Goal: Task Accomplishment & Management: Use online tool/utility

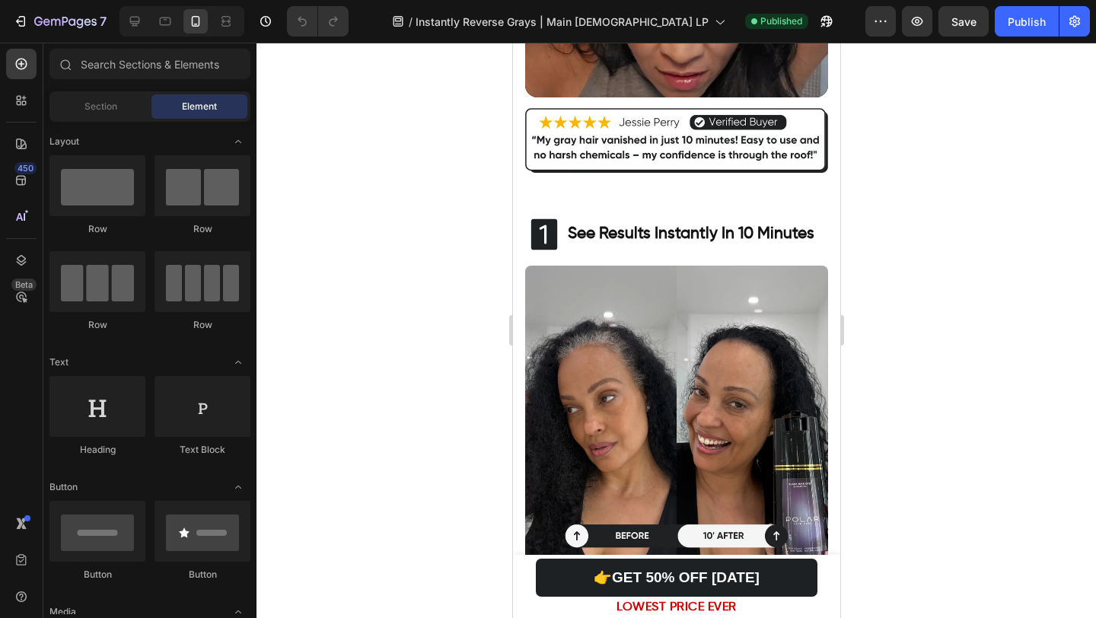
scroll to position [532, 0]
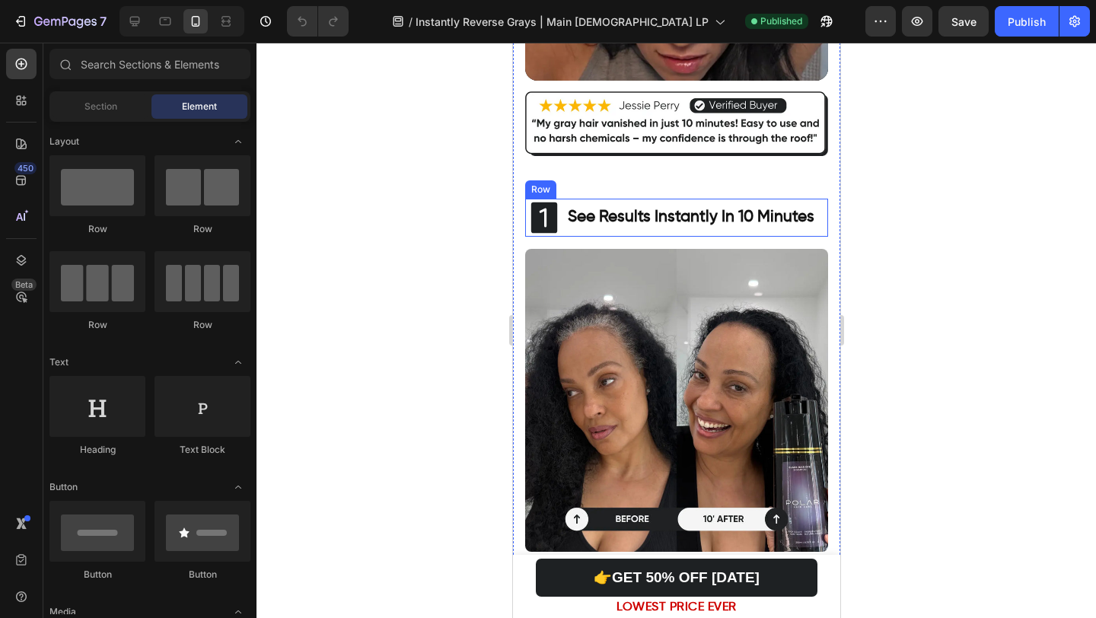
click at [563, 206] on div "Icon See Results Instantly In 10 Minutes Heading Row" at bounding box center [676, 218] width 303 height 38
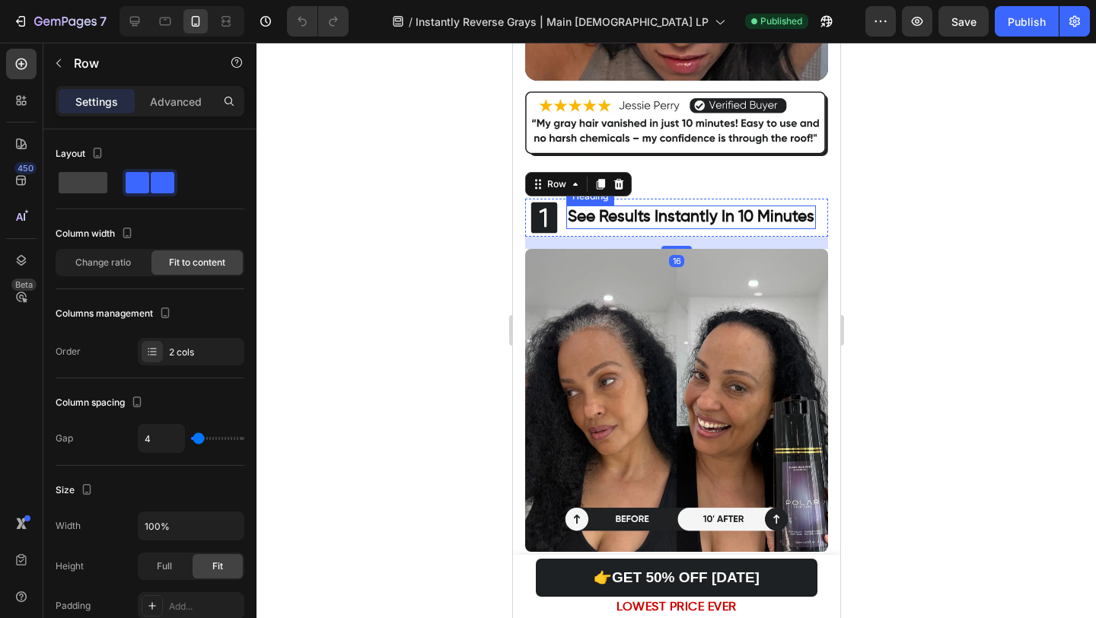
click at [591, 206] on h3 "See Results Instantly In 10 Minutes" at bounding box center [691, 218] width 250 height 24
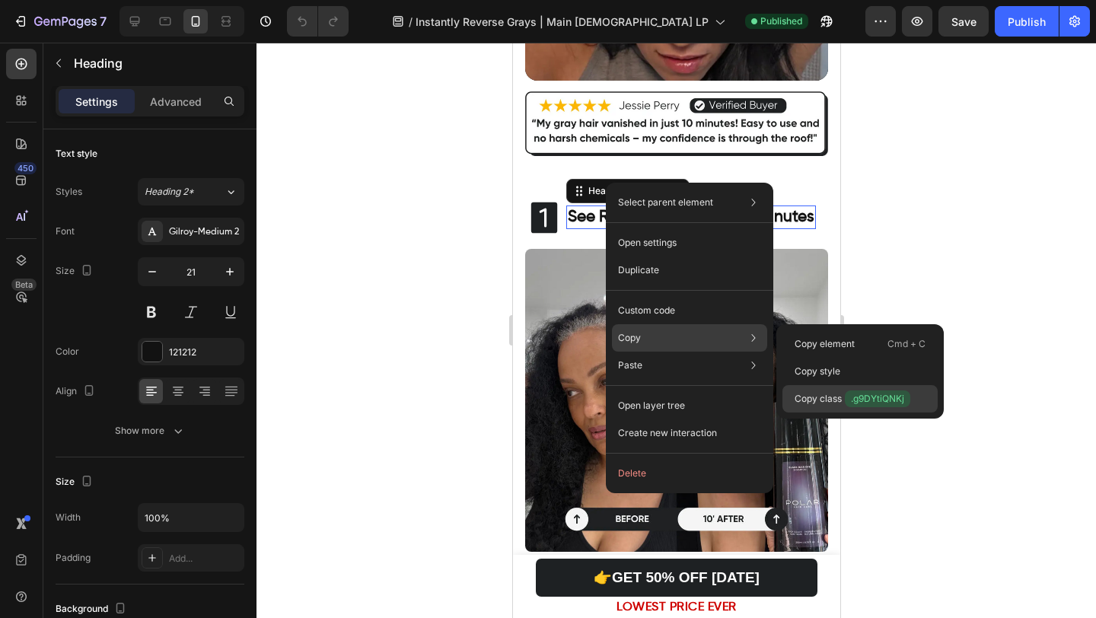
drag, startPoint x: 825, startPoint y: 399, endPoint x: 313, endPoint y: 352, distance: 513.8
click at [825, 399] on p "Copy class .g9DYtiQNKj" at bounding box center [853, 399] width 116 height 17
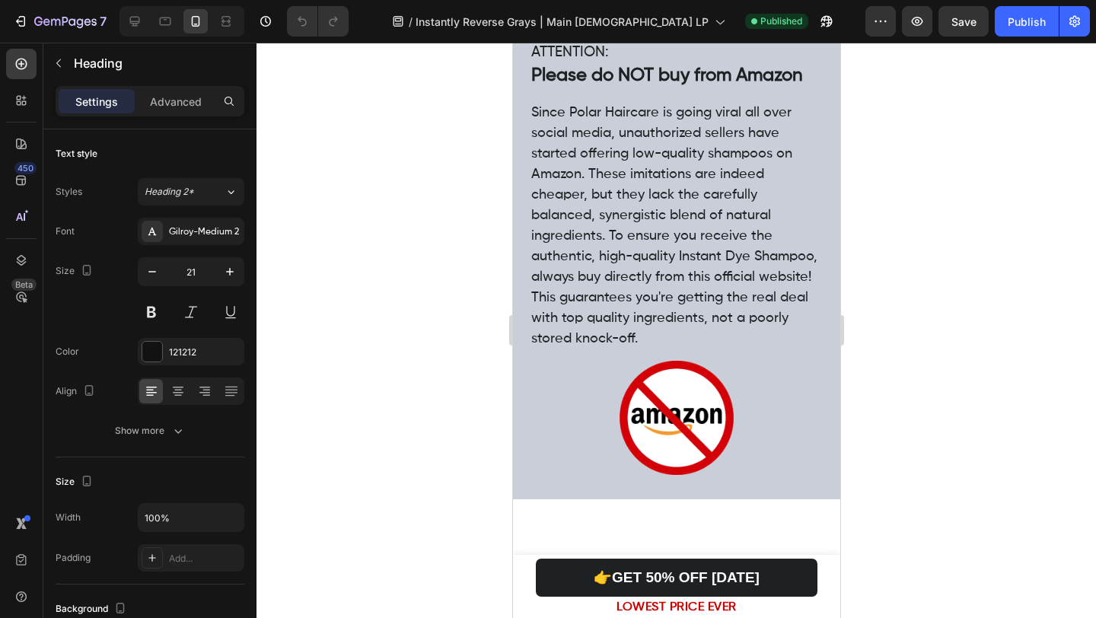
scroll to position [5199, 0]
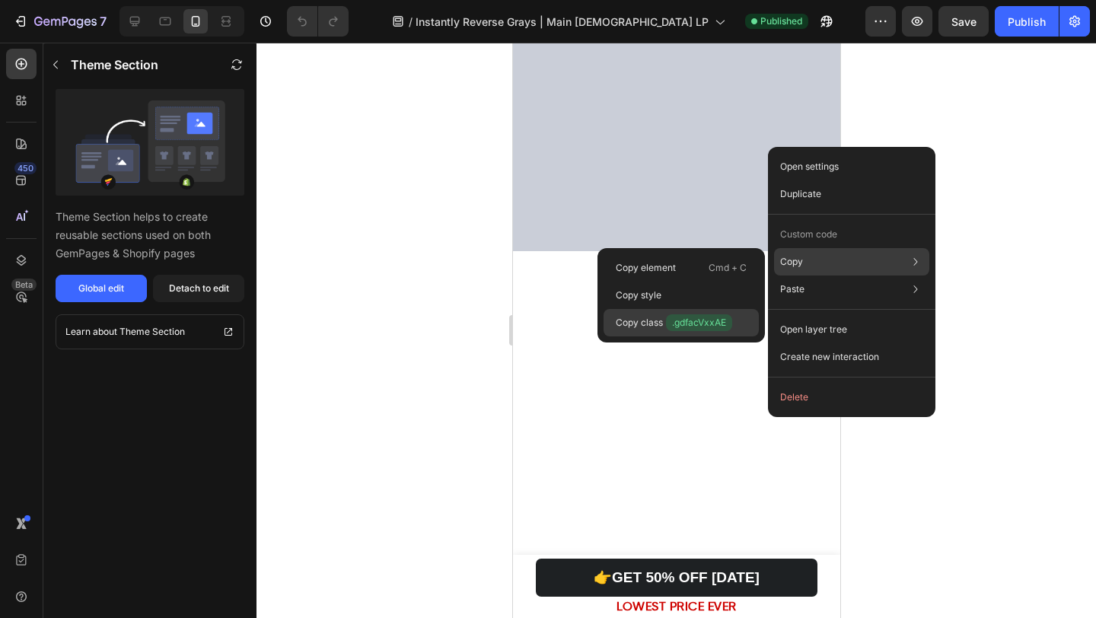
click at [653, 321] on p "Copy class .gdfacVxxAE" at bounding box center [674, 322] width 116 height 17
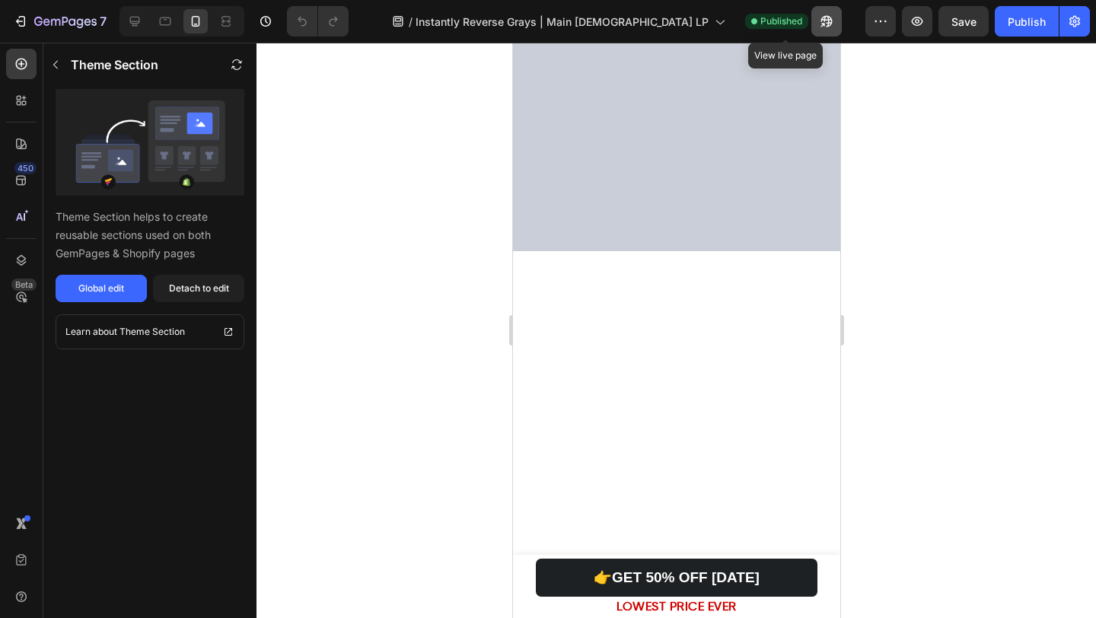
click at [819, 26] on icon "button" at bounding box center [826, 21] width 15 height 15
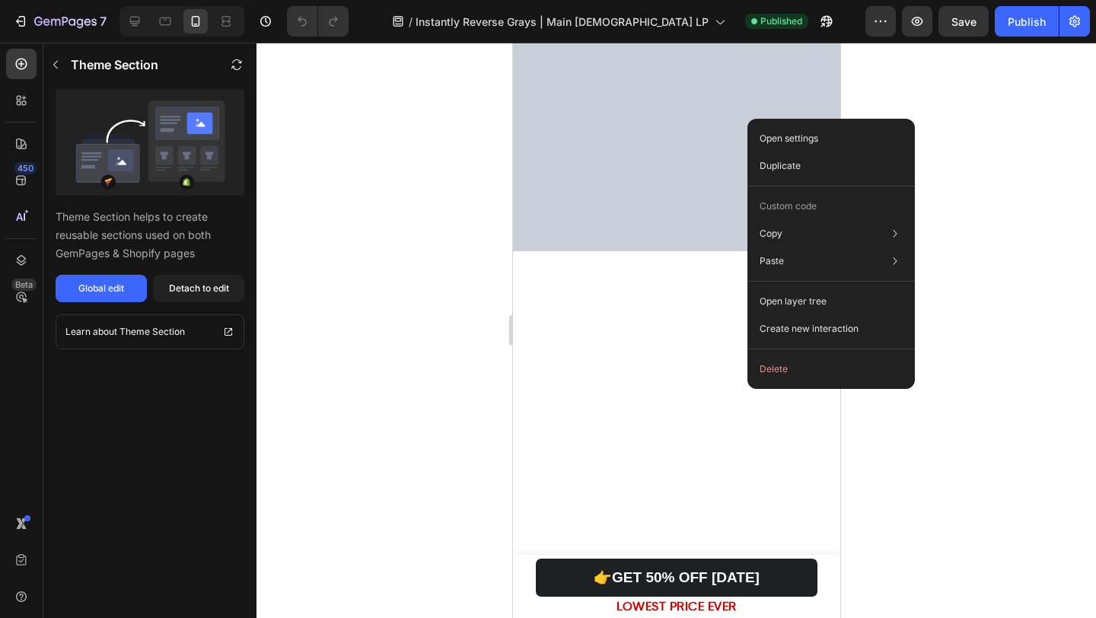
drag, startPoint x: 748, startPoint y: 389, endPoint x: 1259, endPoint y: 429, distance: 513.2
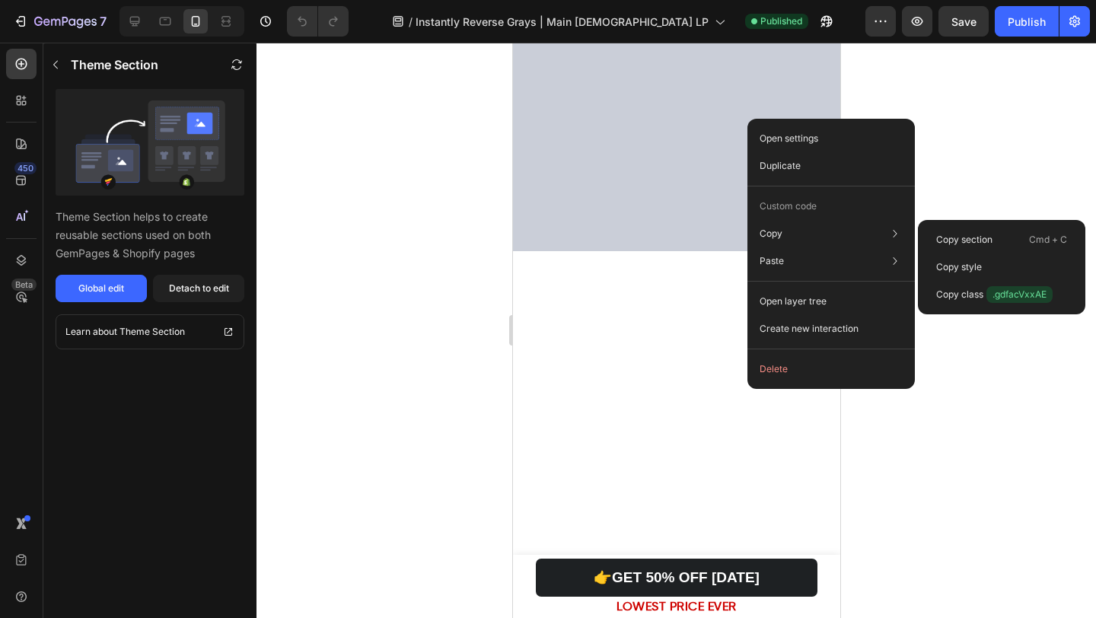
click at [975, 289] on p "Copy class .gdfacVxxAE" at bounding box center [995, 294] width 116 height 17
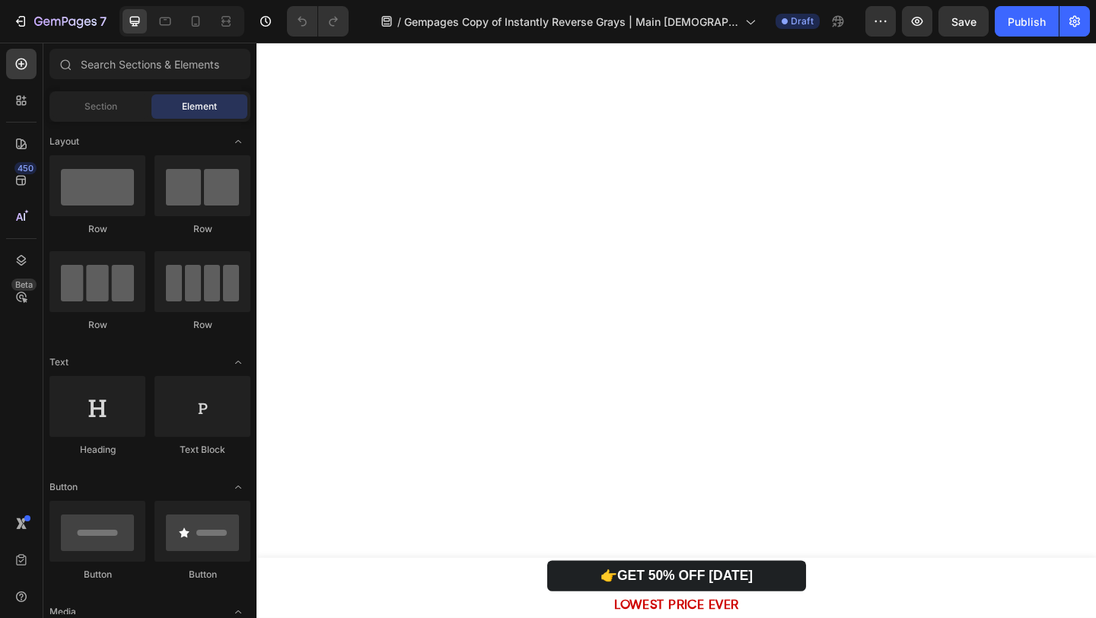
scroll to position [8758, 0]
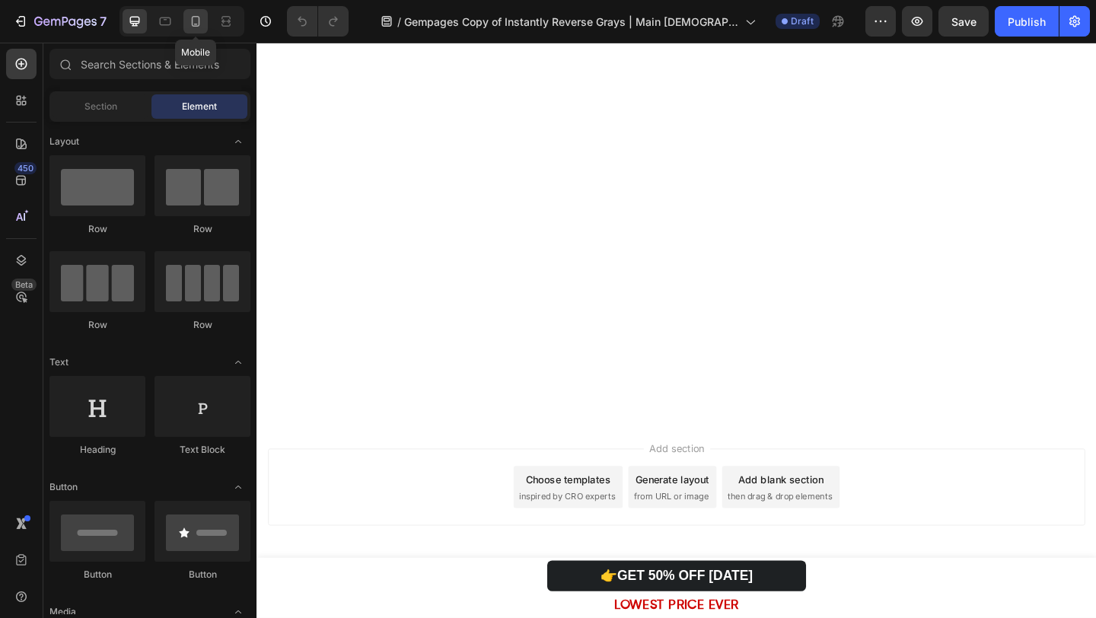
click at [191, 28] on icon at bounding box center [195, 21] width 15 height 15
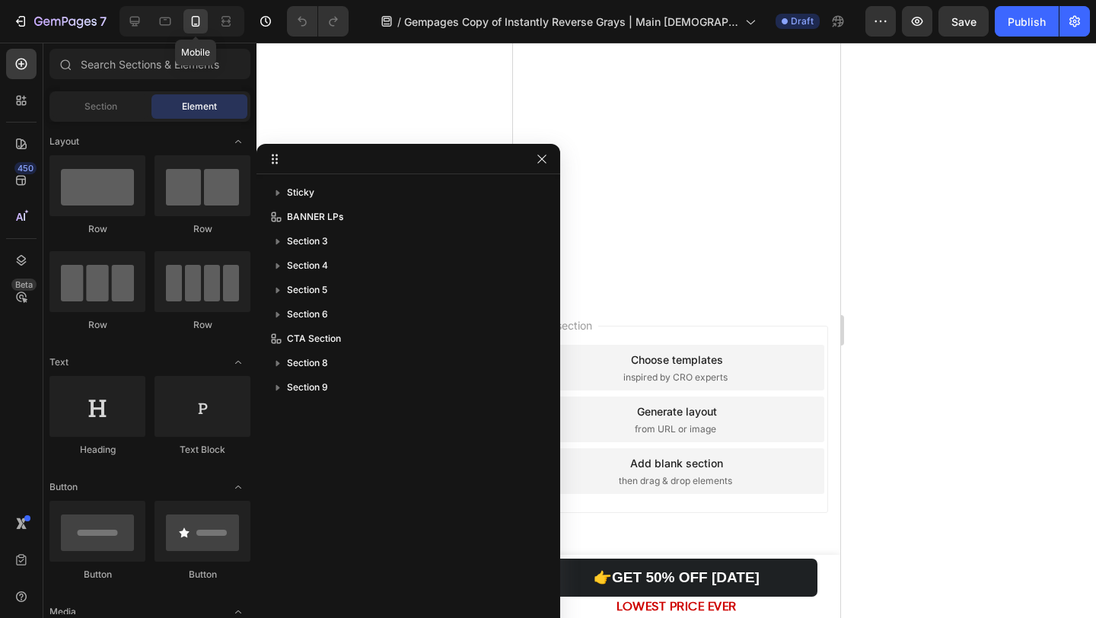
scroll to position [8161, 0]
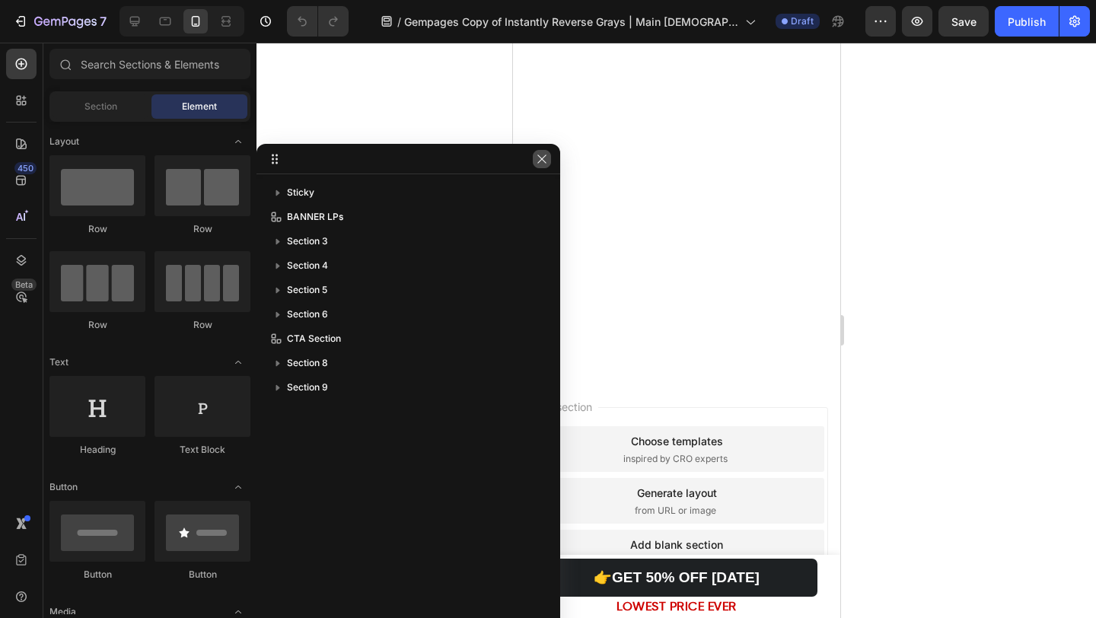
click at [537, 152] on button "button" at bounding box center [542, 159] width 18 height 18
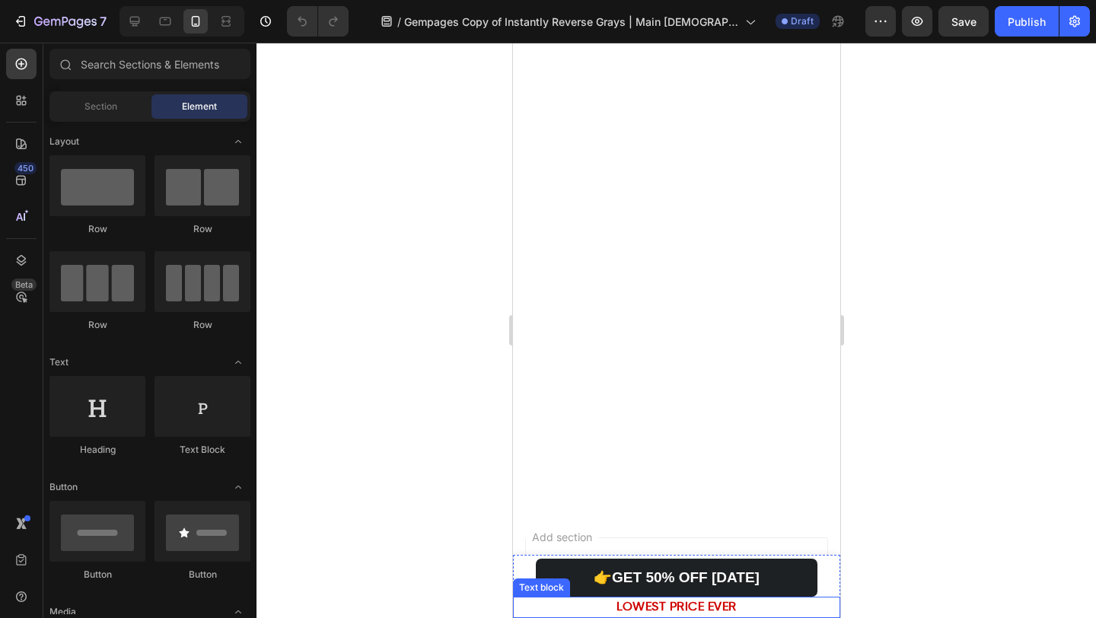
scroll to position [8143, 0]
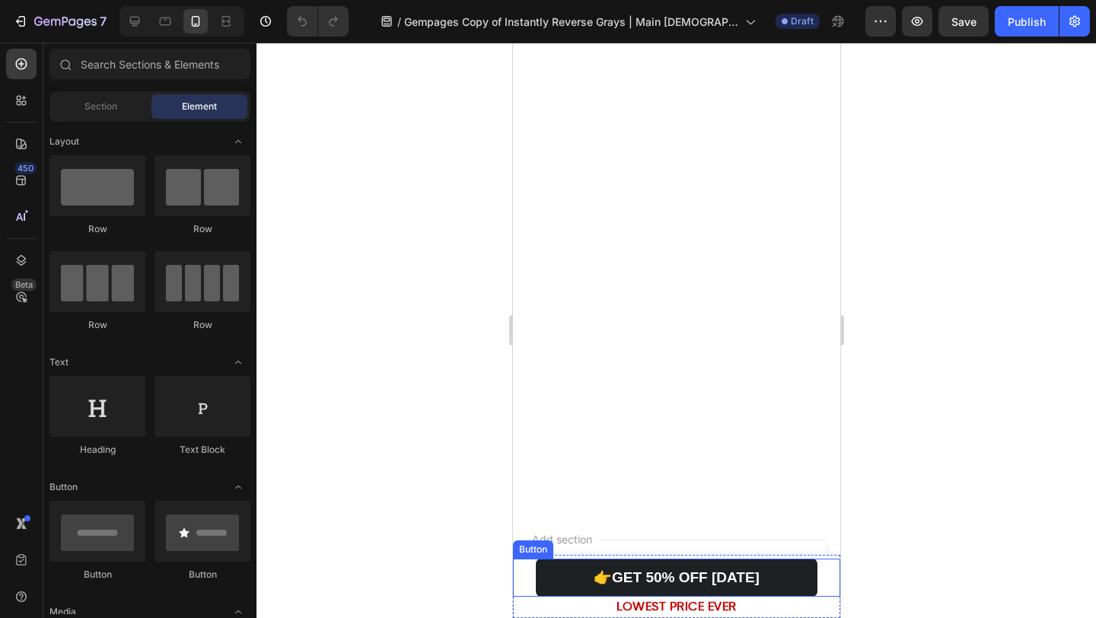
click at [527, 572] on div "👉GET 50% OFF [DATE] Button" at bounding box center [675, 578] width 327 height 38
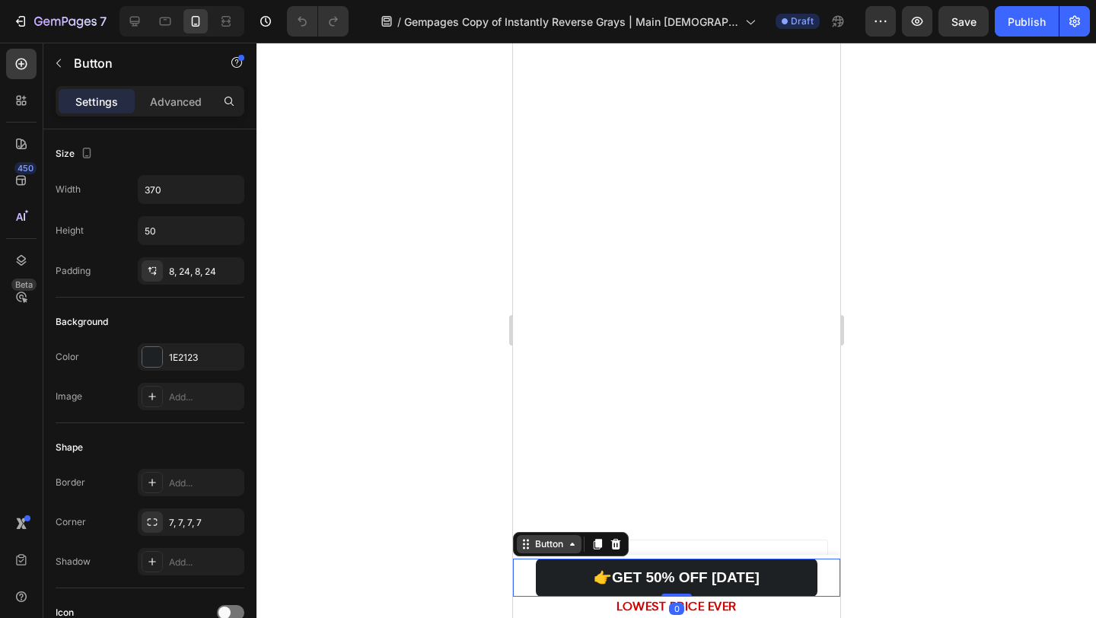
click at [548, 549] on div "Button" at bounding box center [548, 545] width 34 height 14
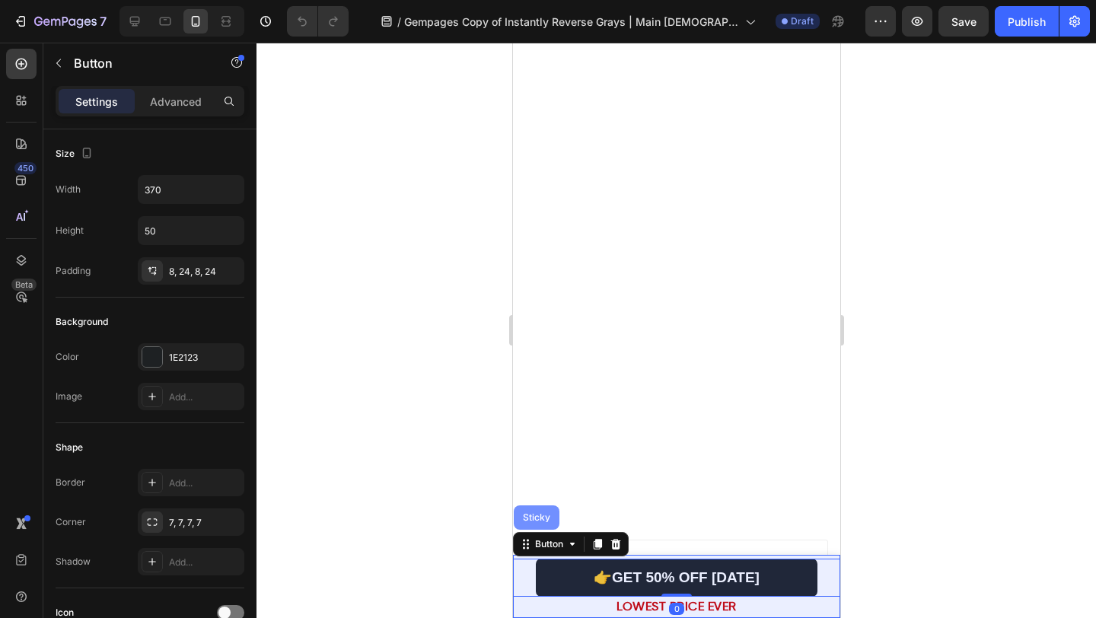
click at [536, 515] on div "Sticky" at bounding box center [536, 517] width 34 height 9
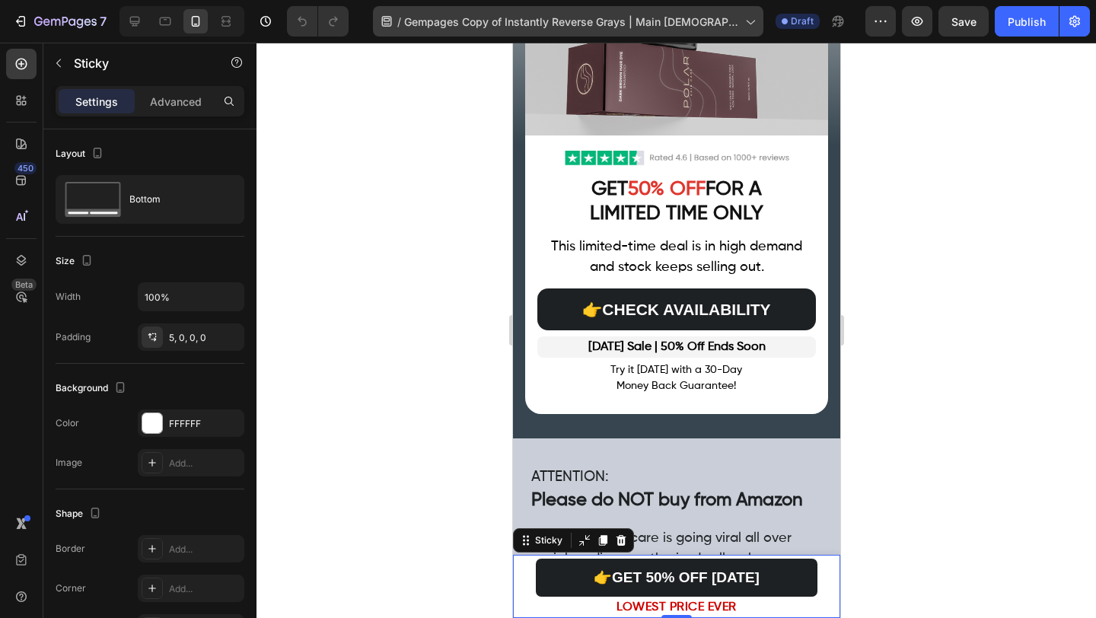
scroll to position [6590, 0]
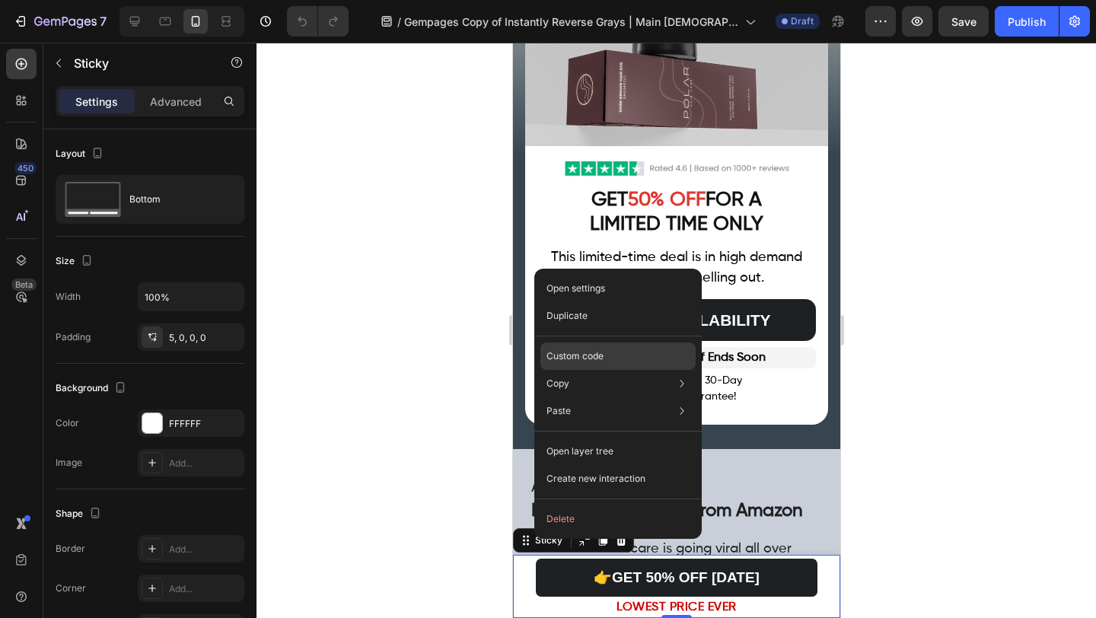
click at [582, 397] on div "Custom code" at bounding box center [618, 410] width 155 height 27
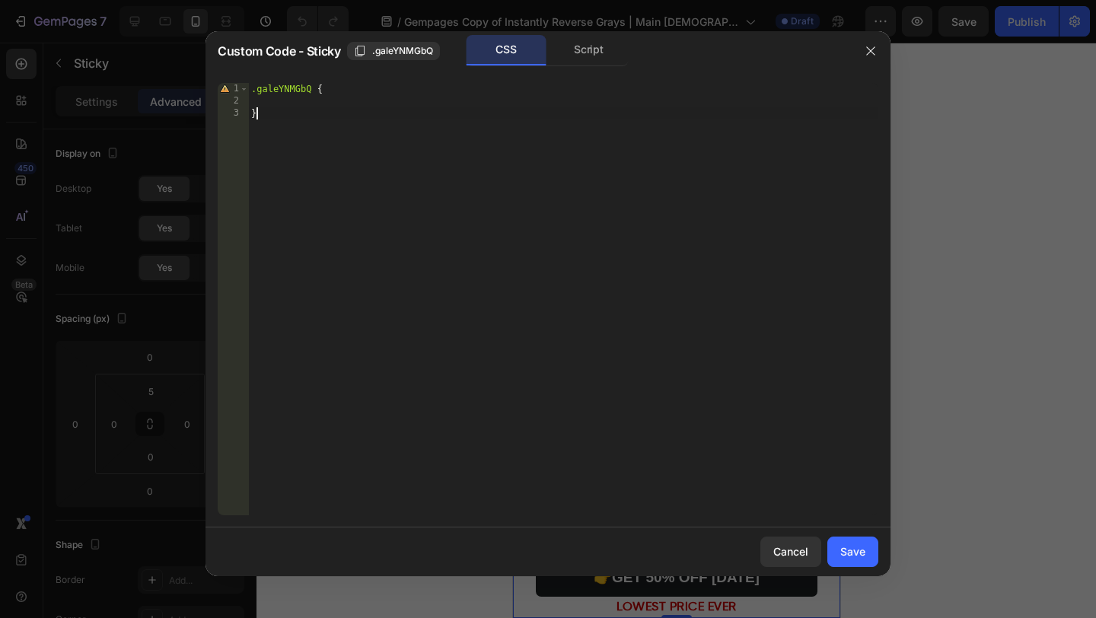
click at [427, 285] on div ".galeYNMGbQ { }" at bounding box center [563, 311] width 630 height 457
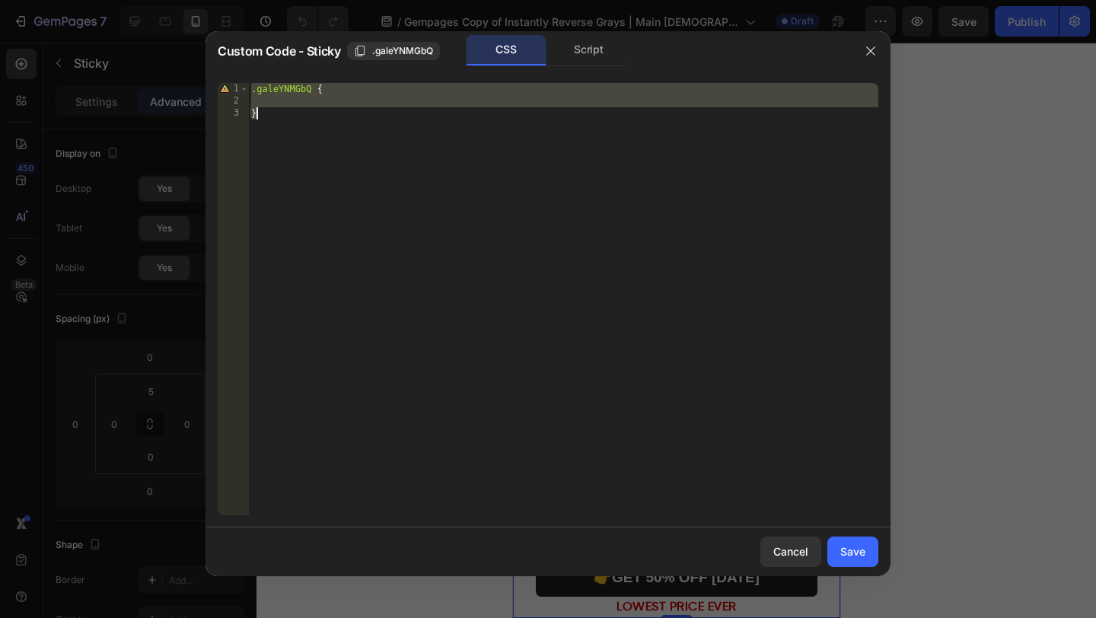
paste textarea "});"
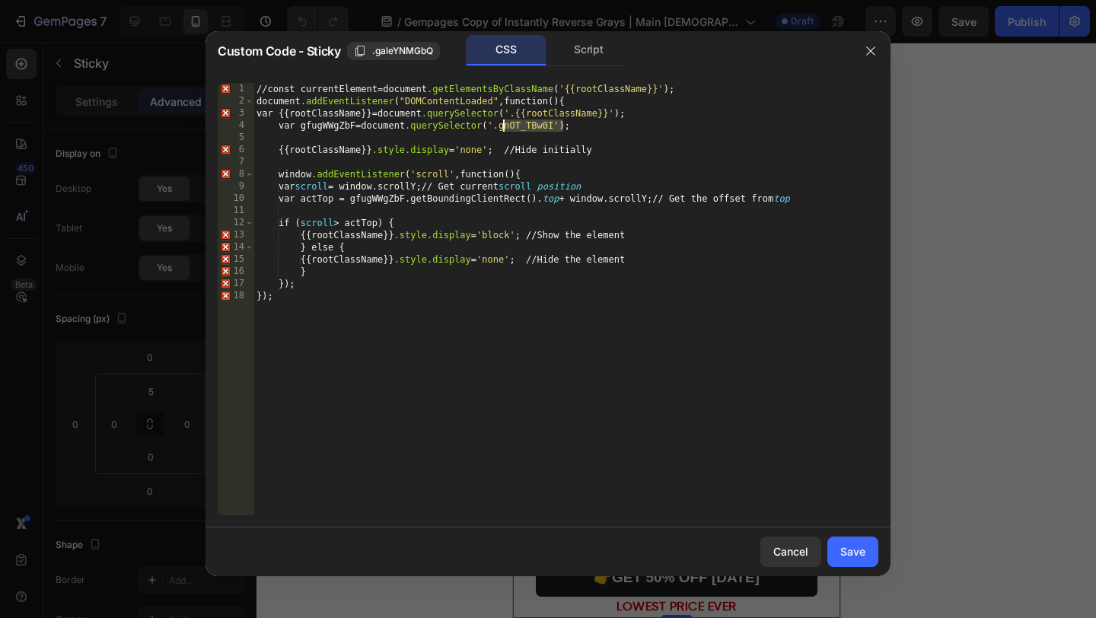
drag, startPoint x: 566, startPoint y: 124, endPoint x: 505, endPoint y: 120, distance: 61.1
click at [505, 120] on div "// const currentElement = document .getElementsByClassName ( ' {{rootClassName}…" at bounding box center [566, 311] width 625 height 457
paste textarea "9DYtiQNKj"
click at [541, 126] on div "// const currentElement = document .getElementsByClassName ( ' {{rootClassName}…" at bounding box center [566, 311] width 625 height 457
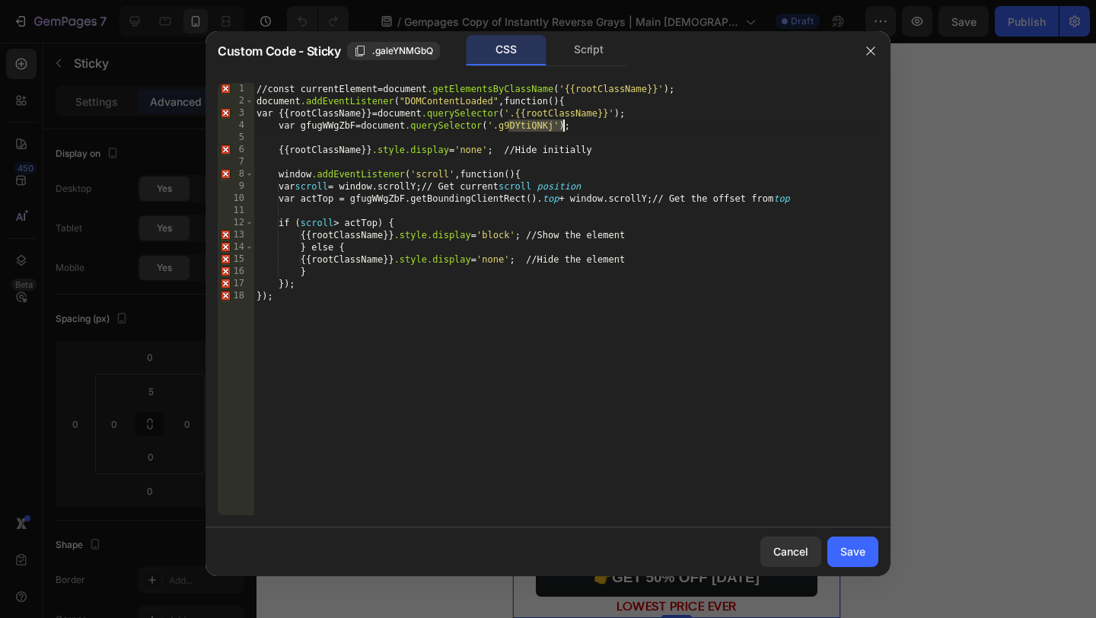
click at [324, 130] on div "// const currentElement = document .getElementsByClassName ( ' {{rootClassName}…" at bounding box center [566, 311] width 625 height 457
click at [325, 130] on div "// const currentElement = document .getElementsByClassName ( ' {{rootClassName}…" at bounding box center [566, 311] width 625 height 457
paste textarea "9DYtiQNKj"
click at [595, 126] on div "// const currentElement = document .getElementsByClassName ( ' {{rootClassName}…" at bounding box center [566, 311] width 625 height 457
drag, startPoint x: 601, startPoint y: 128, endPoint x: 280, endPoint y: 128, distance: 320.5
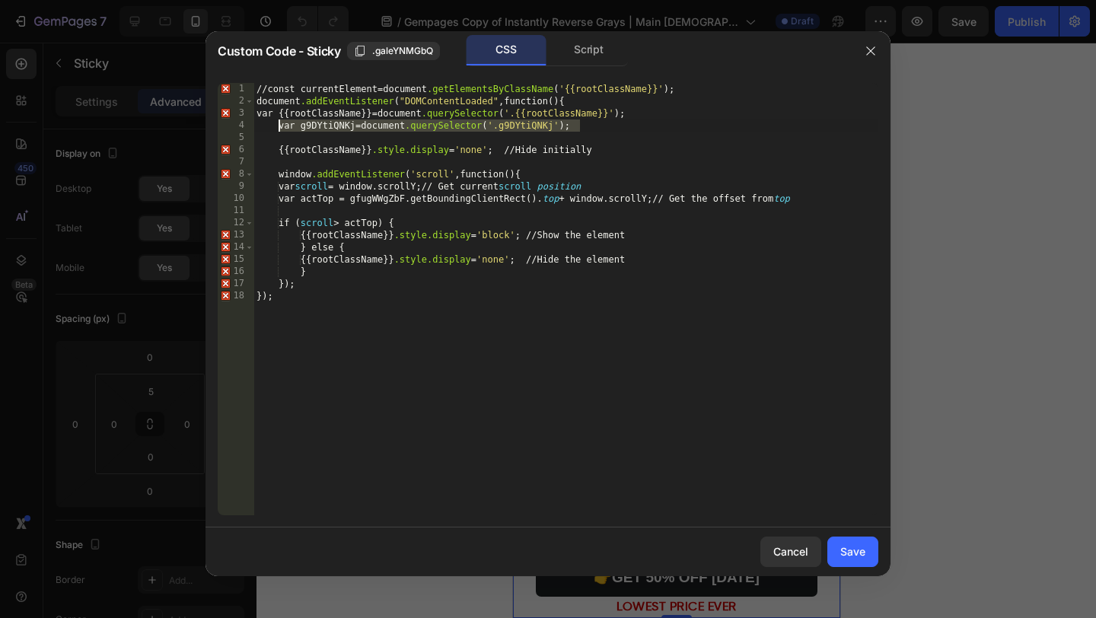
click at [280, 128] on div "// const currentElement = document .getElementsByClassName ( ' {{rootClassName}…" at bounding box center [566, 311] width 625 height 457
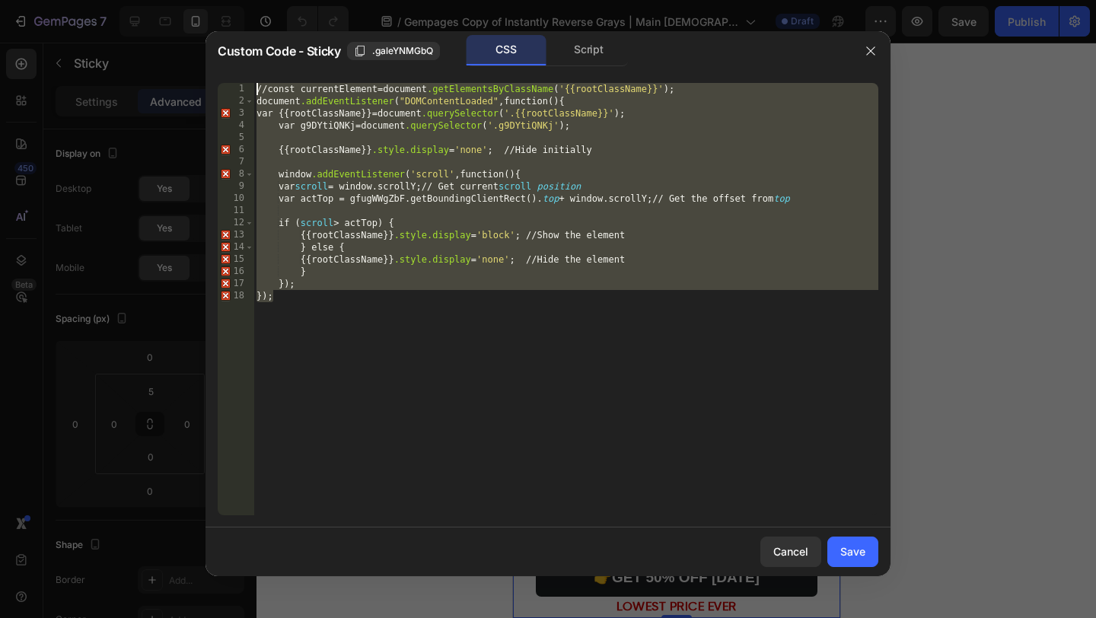
drag, startPoint x: 321, startPoint y: 305, endPoint x: 238, endPoint y: 91, distance: 229.8
click at [238, 91] on div "var g9DYtiQNKj = document.querySelector('.g9DYtiQNKj'); 1 2 3 4 5 6 7 8 9 10 11…" at bounding box center [548, 299] width 661 height 432
click at [517, 298] on div "// const currentElement = document .getElementsByClassName ( ' {{rootClassName}…" at bounding box center [566, 311] width 625 height 457
paste textarea
type textarea "});"
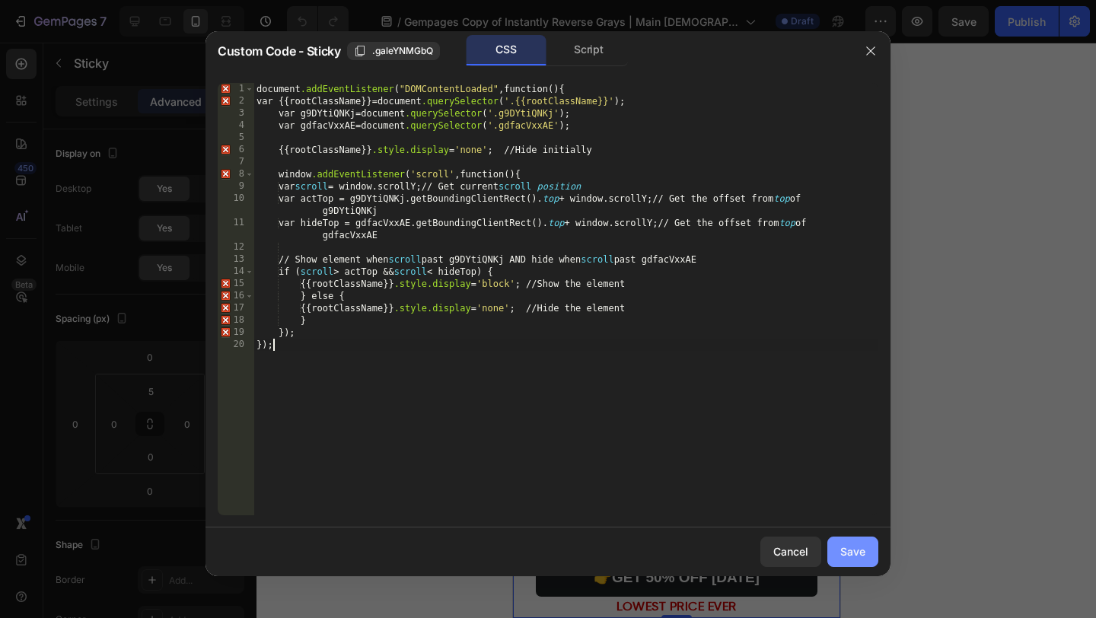
click at [848, 546] on div "Save" at bounding box center [853, 552] width 25 height 16
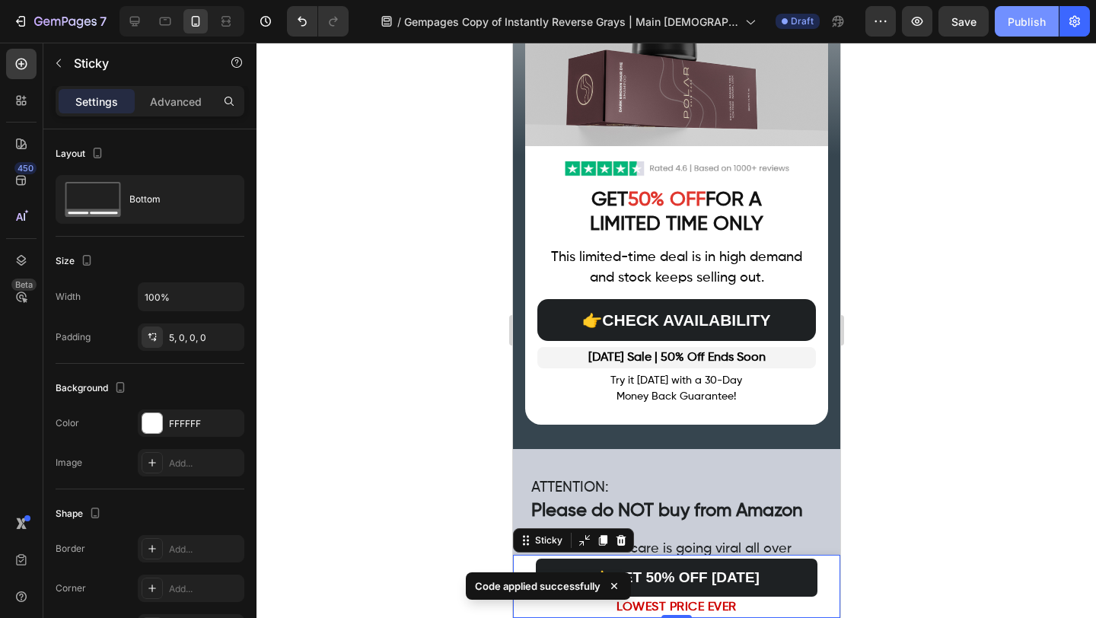
click at [1026, 24] on div "Publish" at bounding box center [1027, 22] width 38 height 16
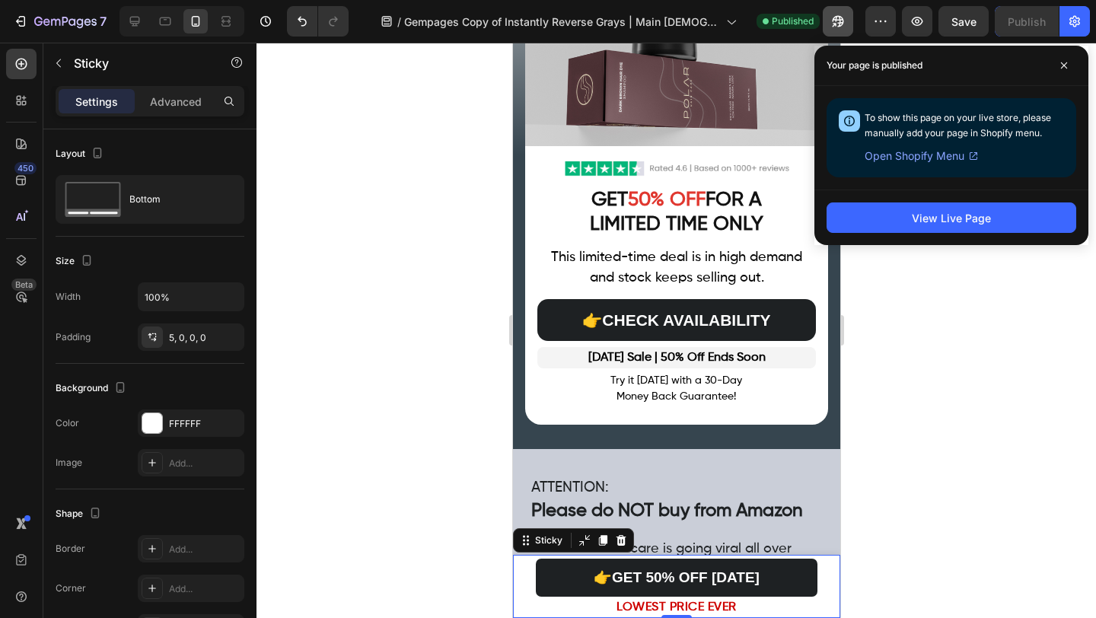
click at [844, 21] on icon "button" at bounding box center [838, 21] width 15 height 15
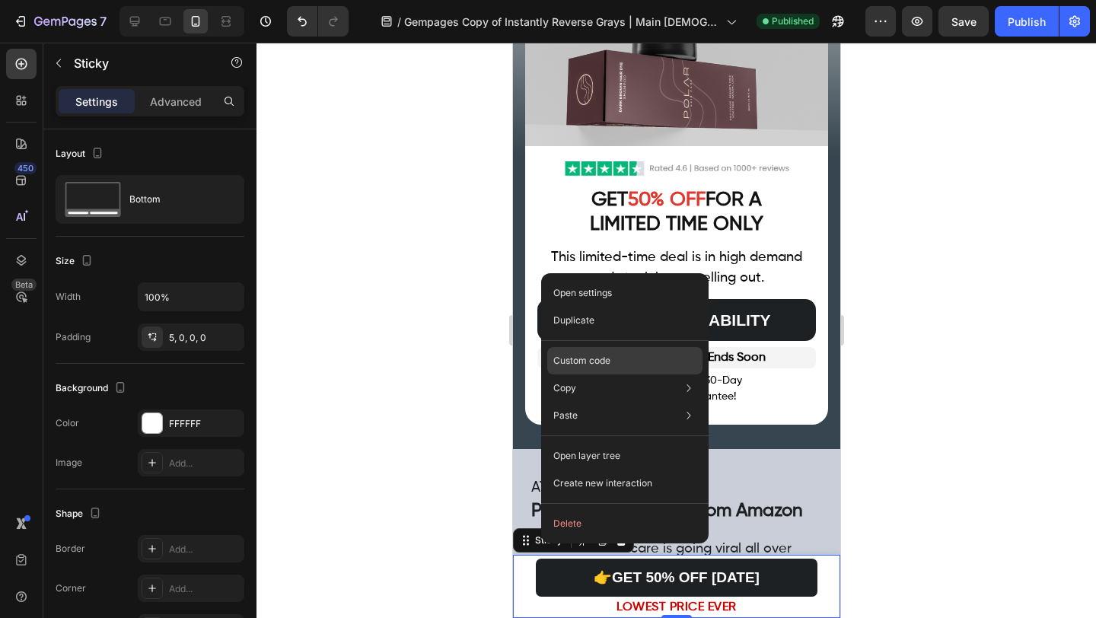
click at [583, 365] on p "Custom code" at bounding box center [582, 361] width 57 height 14
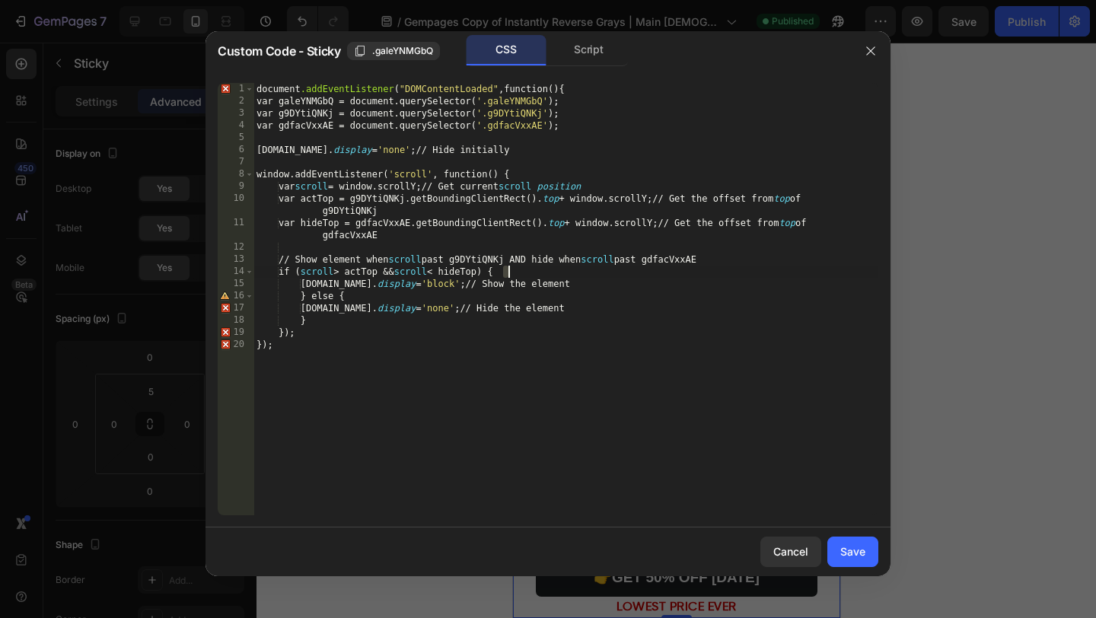
click at [507, 276] on div "document .addEventListener ( " DOMContentLoaded " , function () { var galeYNMGb…" at bounding box center [566, 311] width 625 height 457
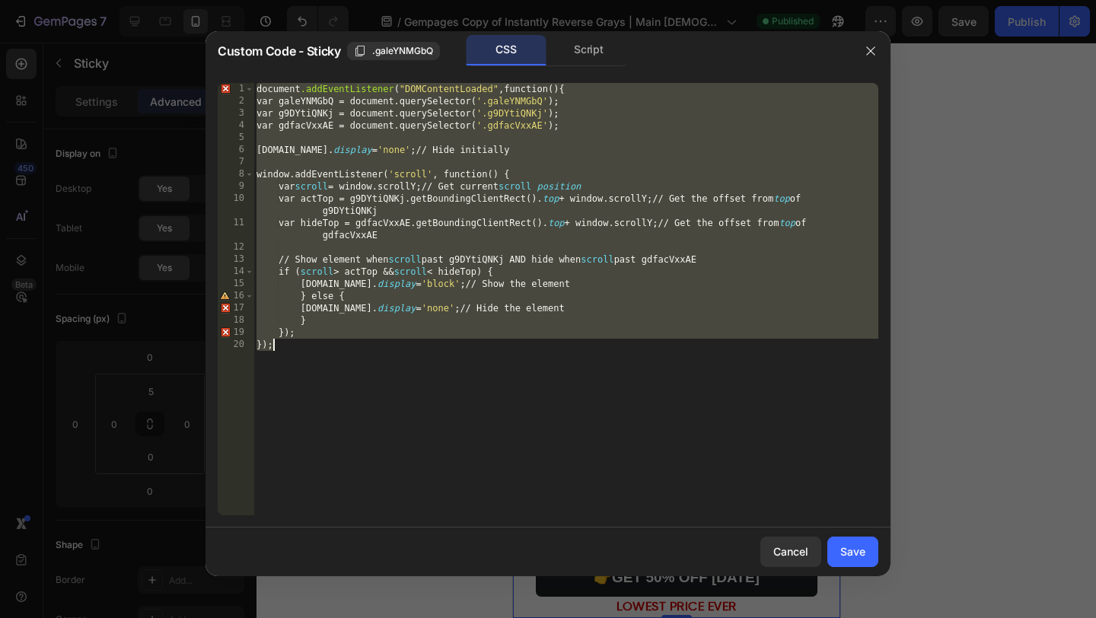
paste textarea
type textarea "});"
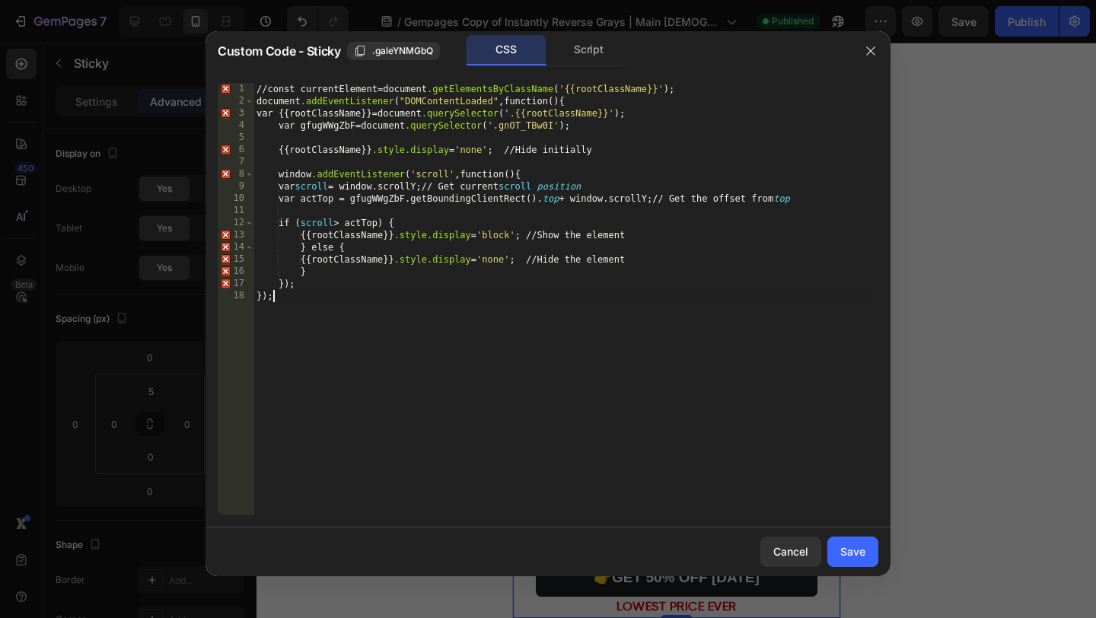
click at [534, 330] on div "// const currentElement = document .getElementsByClassName ( ' {{rootClassName}…" at bounding box center [566, 311] width 625 height 457
click at [858, 554] on div "Save" at bounding box center [853, 552] width 25 height 16
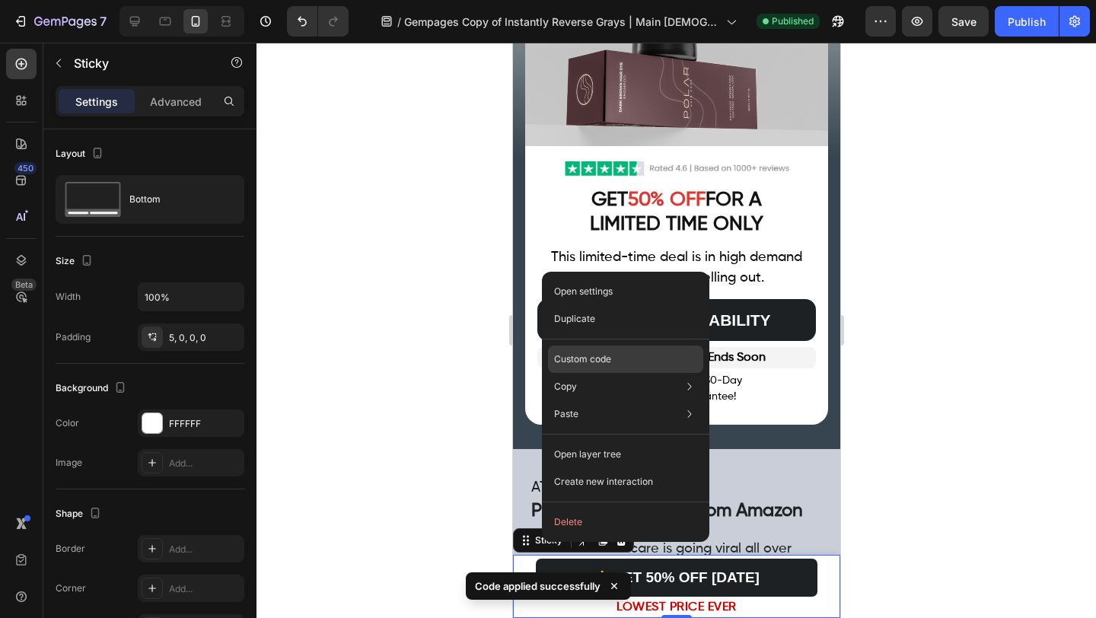
click at [589, 362] on p "Custom code" at bounding box center [582, 360] width 57 height 14
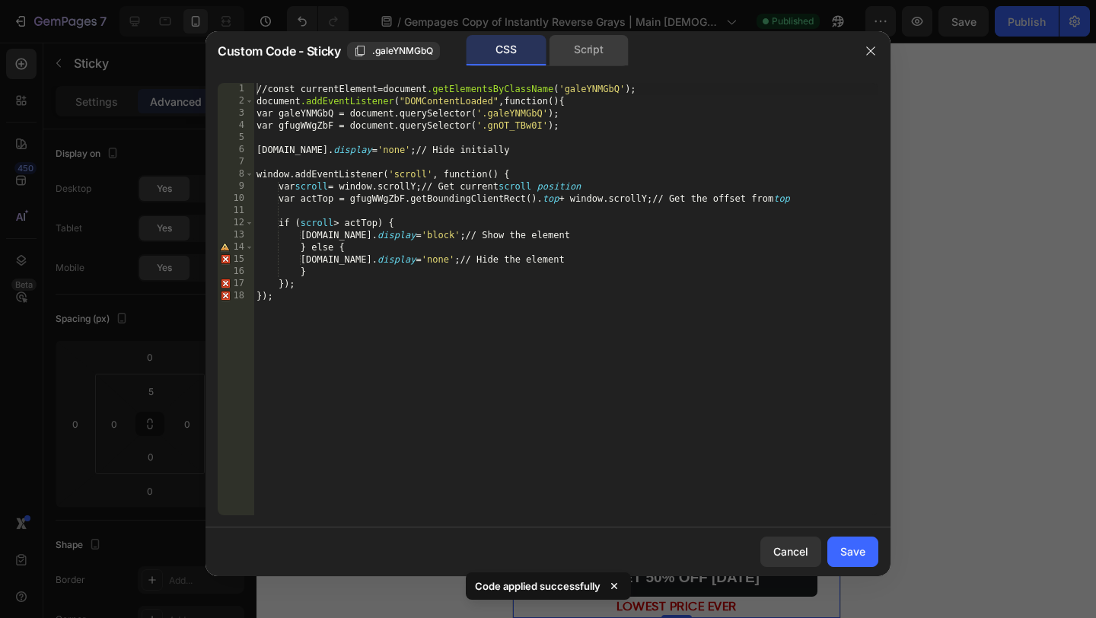
click at [579, 53] on div "Script" at bounding box center [589, 50] width 80 height 30
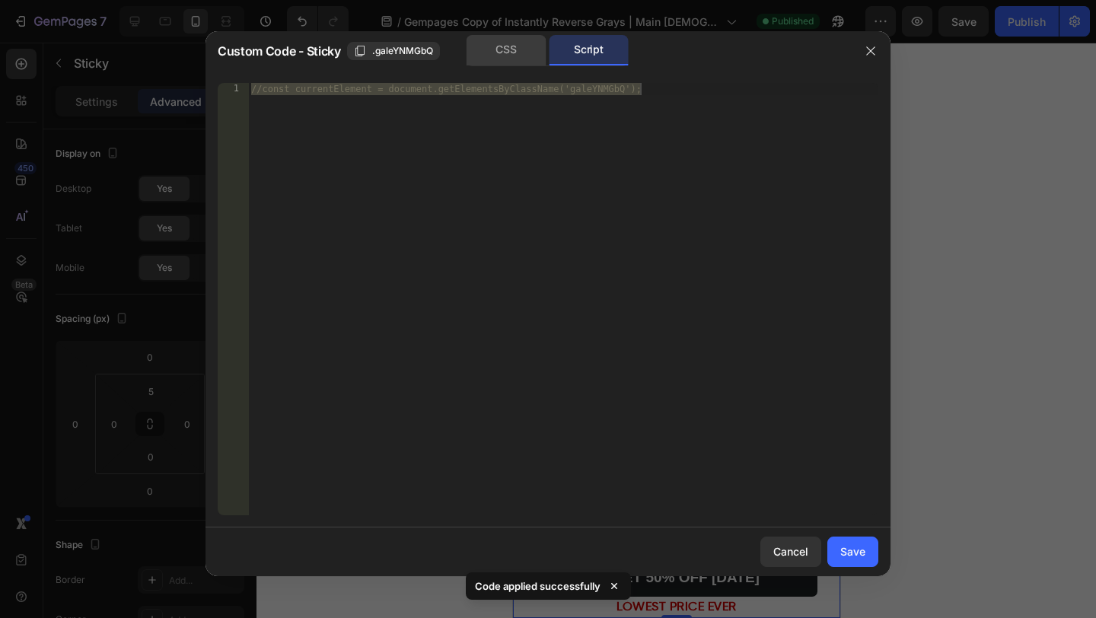
click at [502, 56] on div "CSS" at bounding box center [507, 50] width 80 height 30
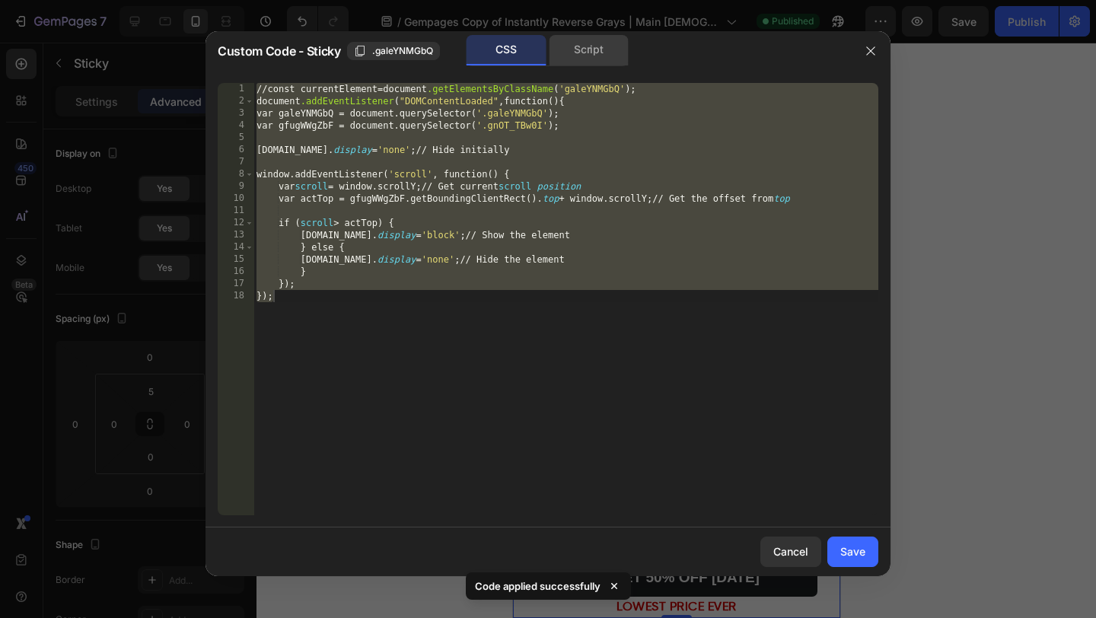
click at [595, 49] on div "Script" at bounding box center [589, 50] width 80 height 30
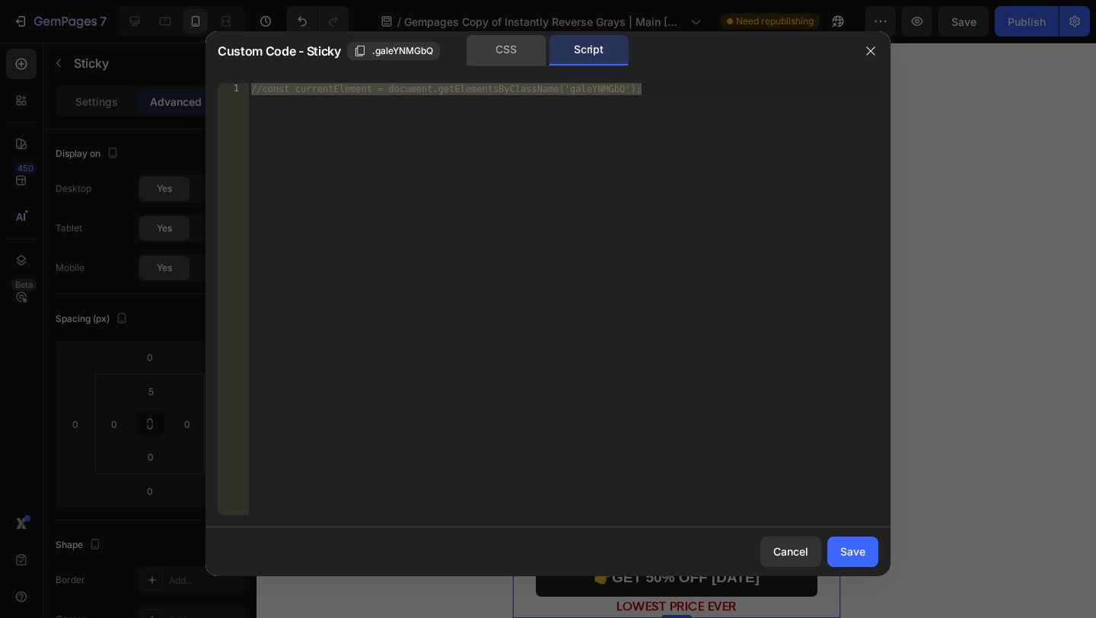
click at [509, 58] on div "CSS" at bounding box center [507, 50] width 80 height 30
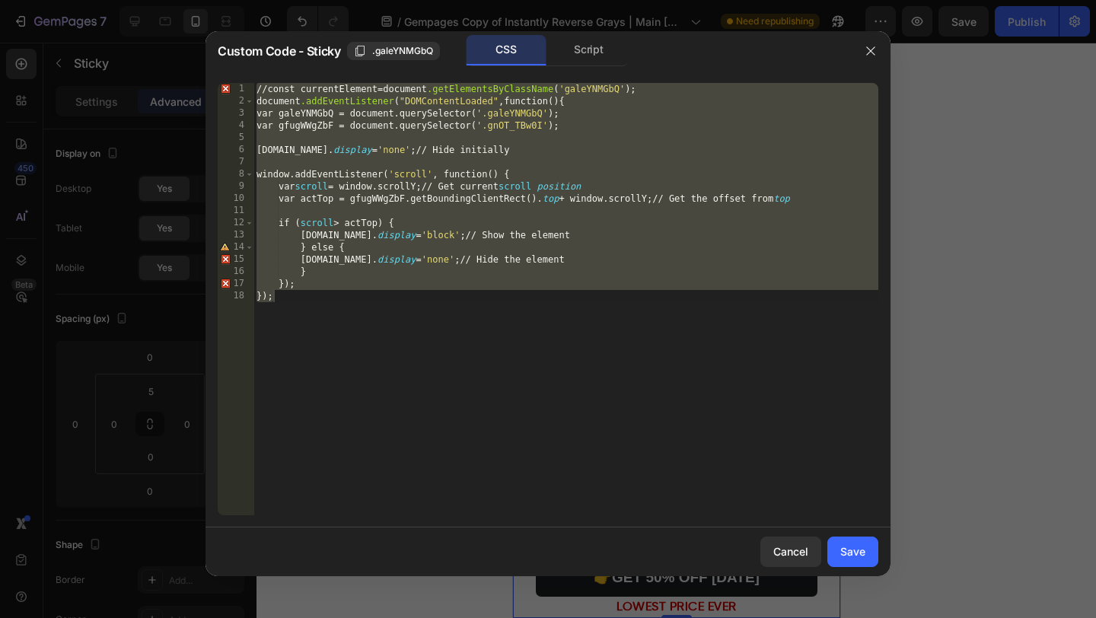
type textarea "}); });"
click at [561, 168] on div "// const currentElement = document .getElementsByClassName ( ' galeYNMGbQ ' ); …" at bounding box center [566, 311] width 625 height 457
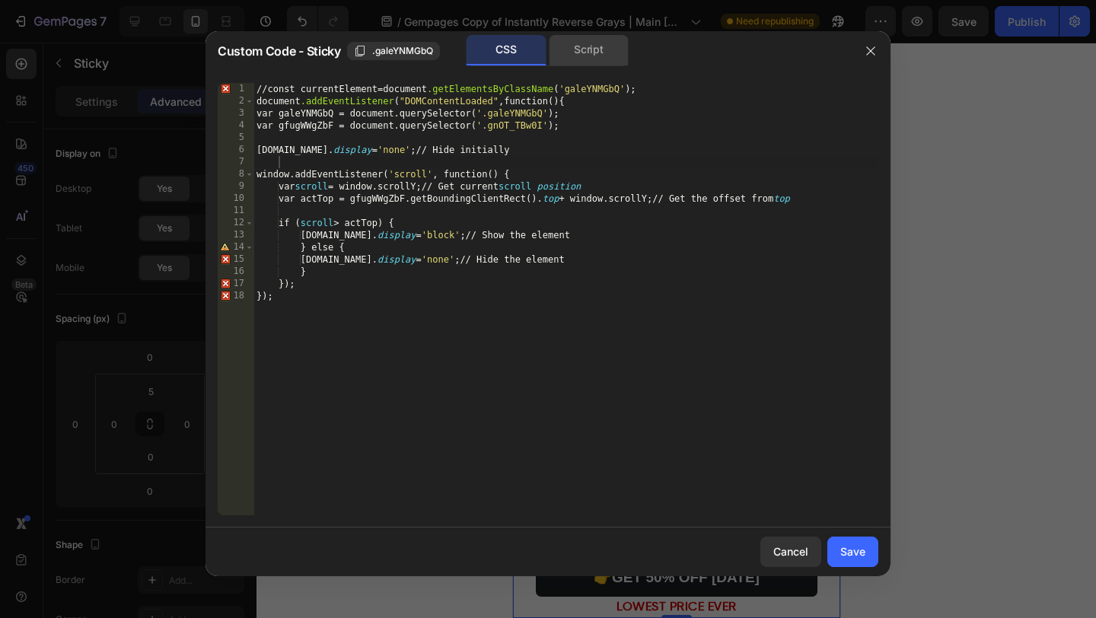
drag, startPoint x: 568, startPoint y: 48, endPoint x: 554, endPoint y: 53, distance: 14.4
click at [568, 48] on div "Script" at bounding box center [589, 50] width 80 height 30
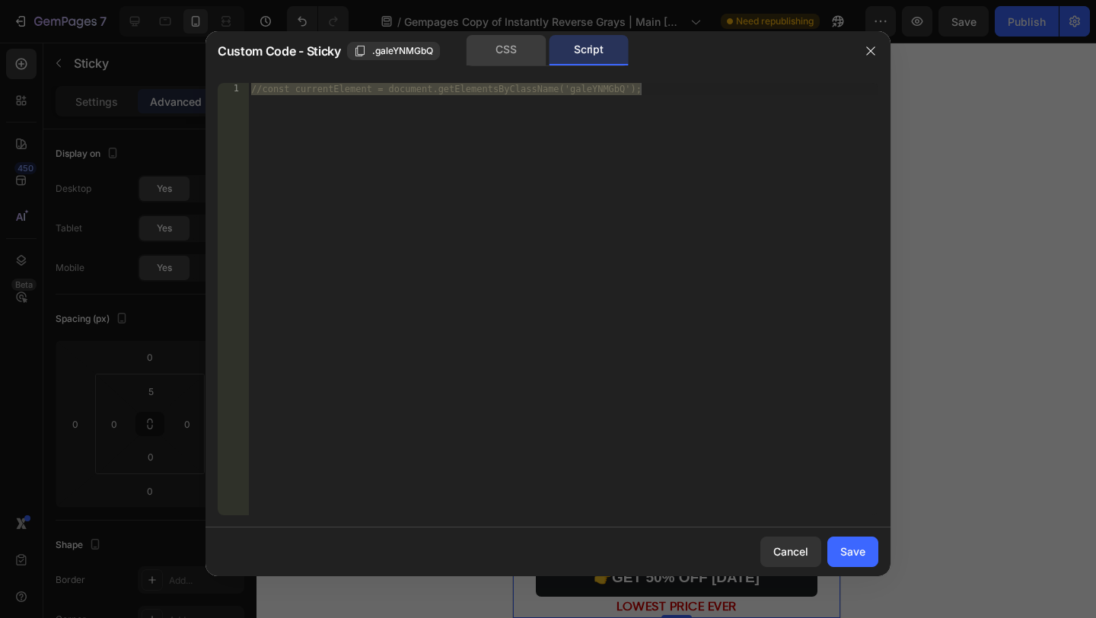
click at [523, 50] on div "CSS" at bounding box center [507, 50] width 80 height 30
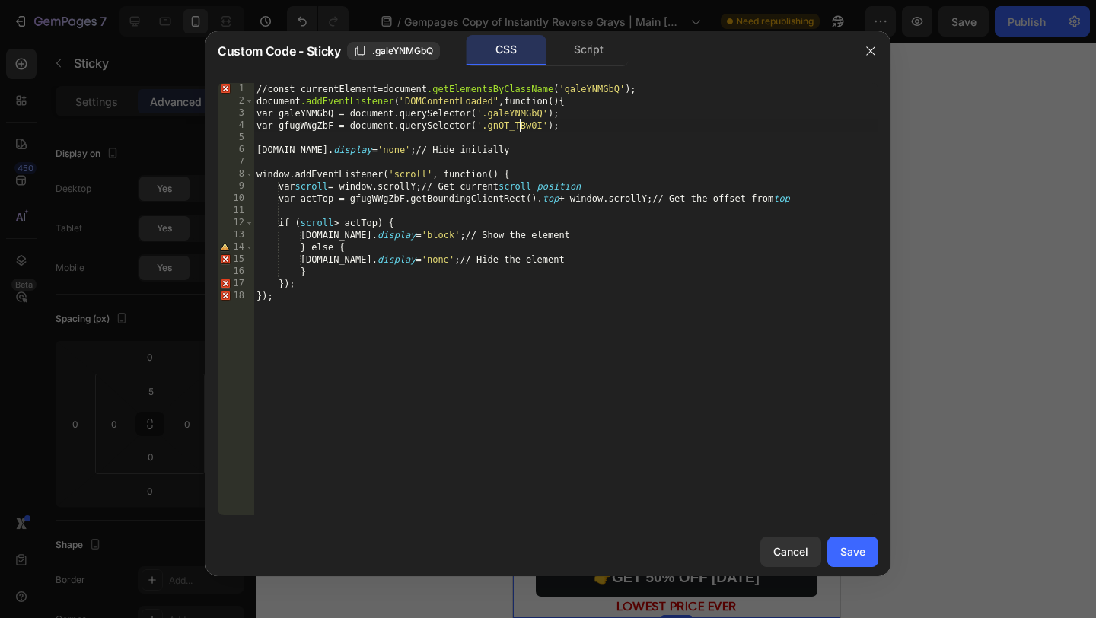
click at [519, 129] on div "// const currentElement = document .getElementsByClassName ( ' galeYNMGbQ ' ); …" at bounding box center [566, 311] width 625 height 457
drag, startPoint x: 563, startPoint y: 121, endPoint x: 506, endPoint y: 123, distance: 57.2
click at [506, 123] on div "// const currentElement = document .getElementsByClassName ( ' galeYNMGbQ ' ); …" at bounding box center [566, 311] width 625 height 457
paste textarea "g9DYtiQNKj"
click at [603, 182] on div "// const currentElement = document .getElementsByClassName ( ' galeYNMGbQ ' ); …" at bounding box center [566, 311] width 625 height 457
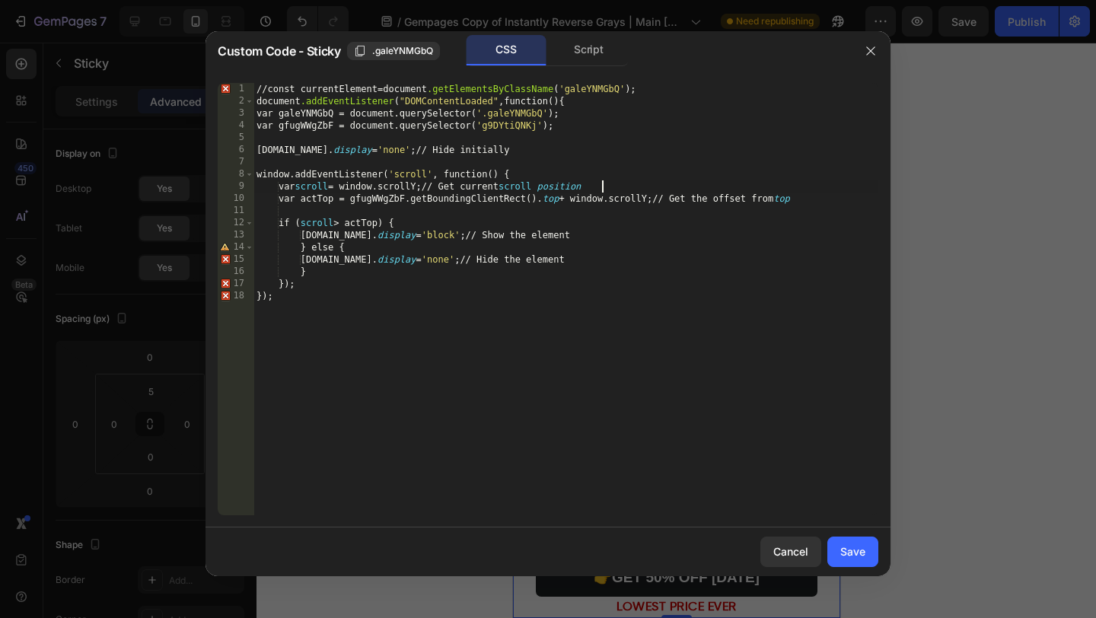
click at [505, 122] on div "// const currentElement = document .getElementsByClassName ( ' galeYNMGbQ ' ); …" at bounding box center [566, 311] width 625 height 457
click at [609, 221] on div "// const currentElement = document .getElementsByClassName ( ' galeYNMGbQ ' ); …" at bounding box center [566, 311] width 625 height 457
type textarea "}); });"
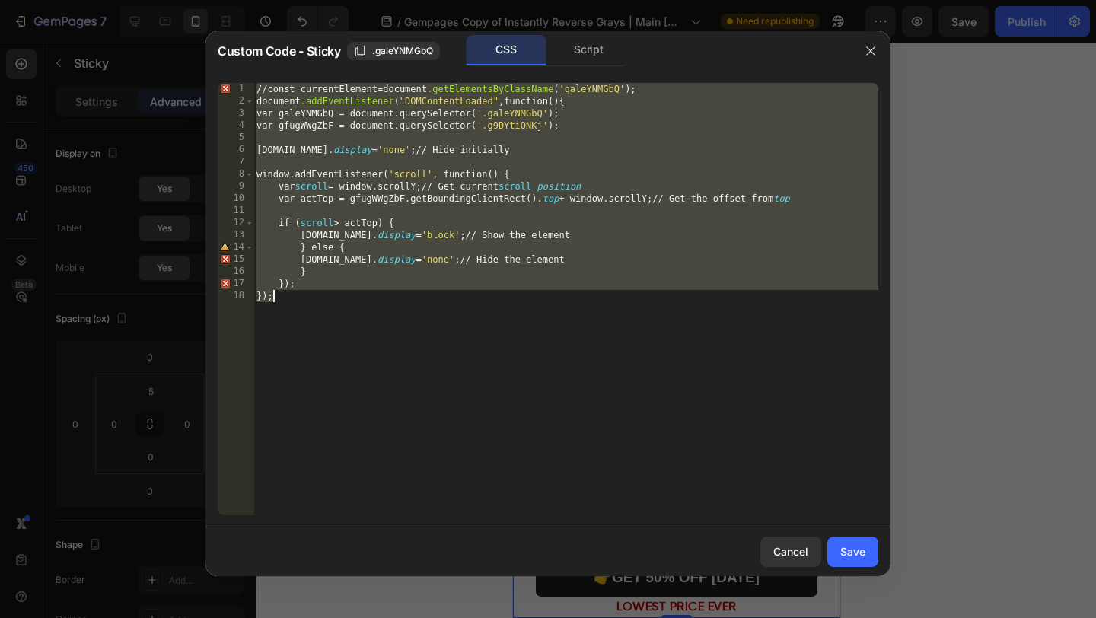
scroll to position [0, 0]
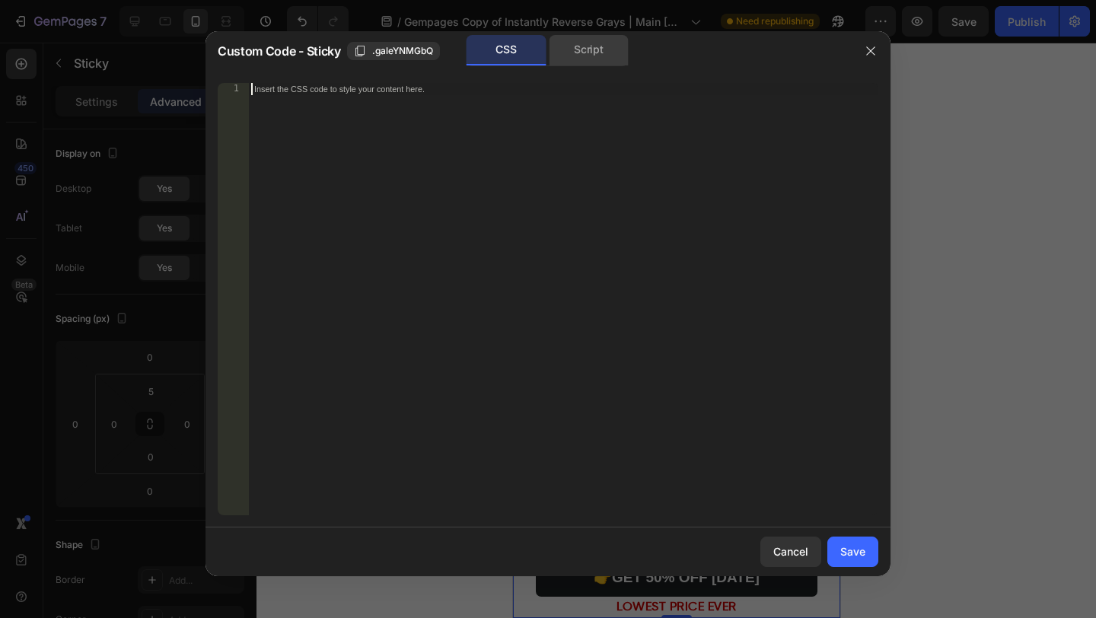
click at [582, 63] on div "Script" at bounding box center [589, 50] width 80 height 30
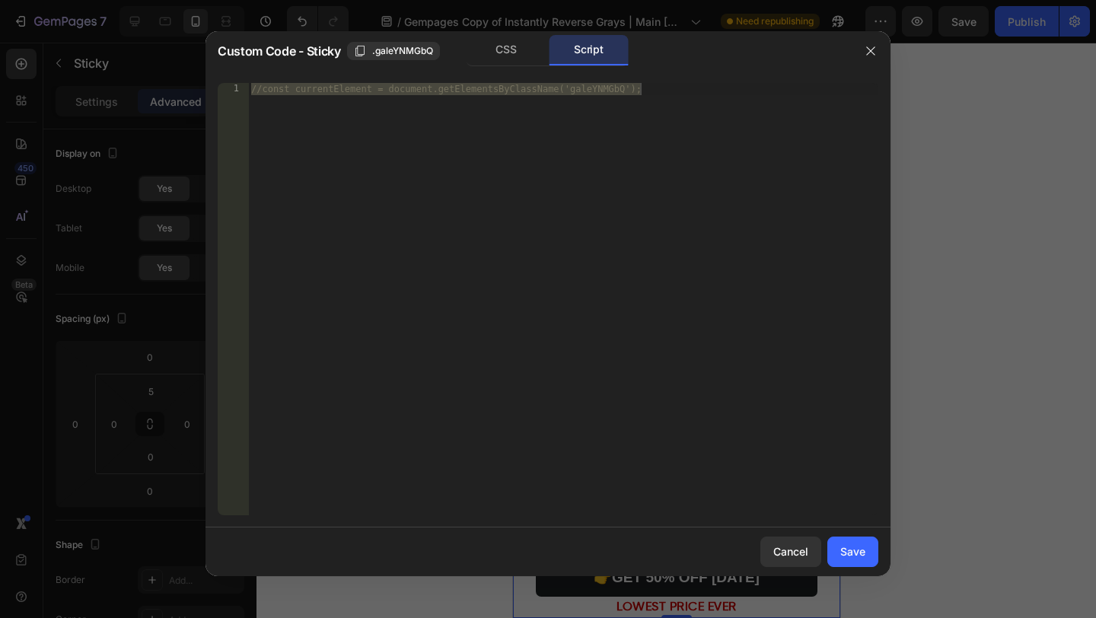
click at [582, 136] on div "//const currentElement = document.getElementsByClassName('galeYNMGbQ');" at bounding box center [563, 311] width 630 height 457
paste textarea "}"
type textarea "});"
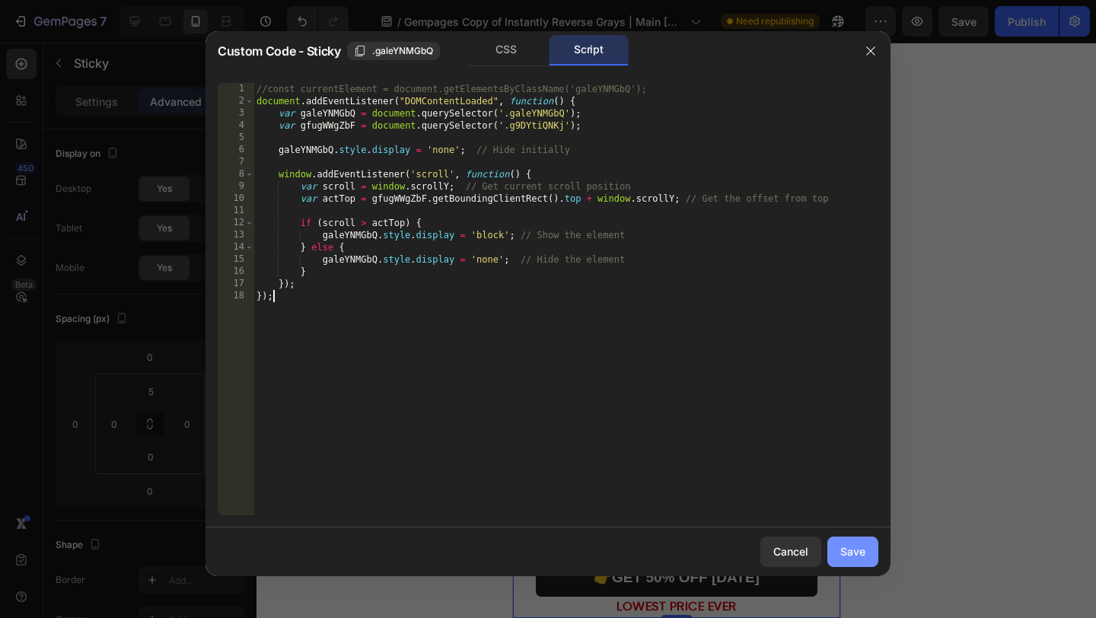
click at [854, 564] on button "Save" at bounding box center [853, 552] width 51 height 30
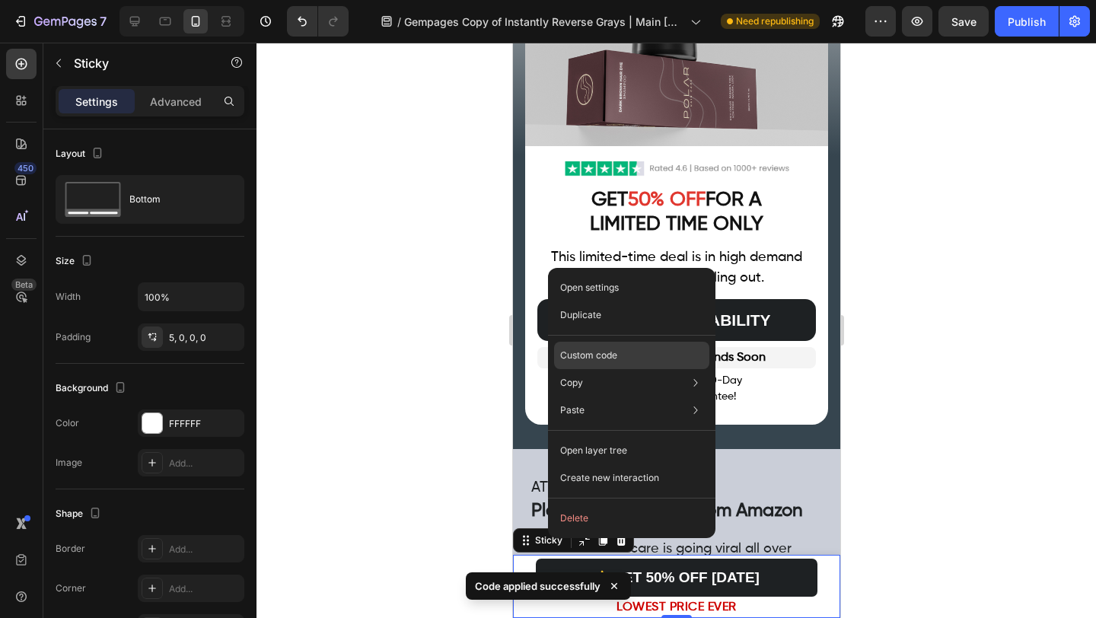
click at [591, 362] on p "Custom code" at bounding box center [588, 356] width 57 height 14
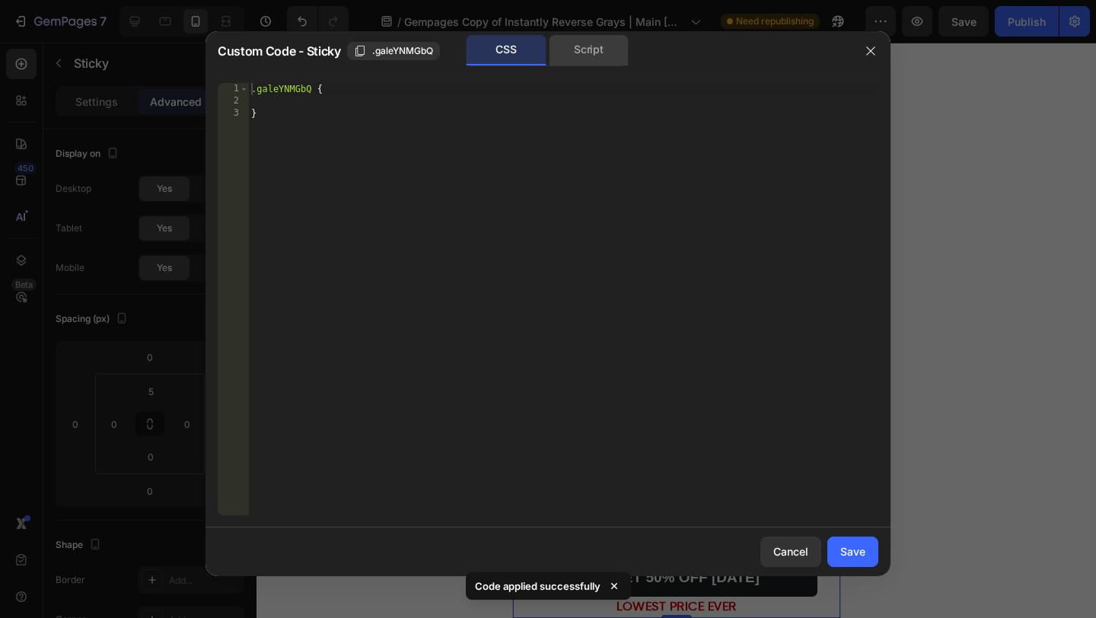
click at [614, 60] on div "Script" at bounding box center [589, 50] width 80 height 30
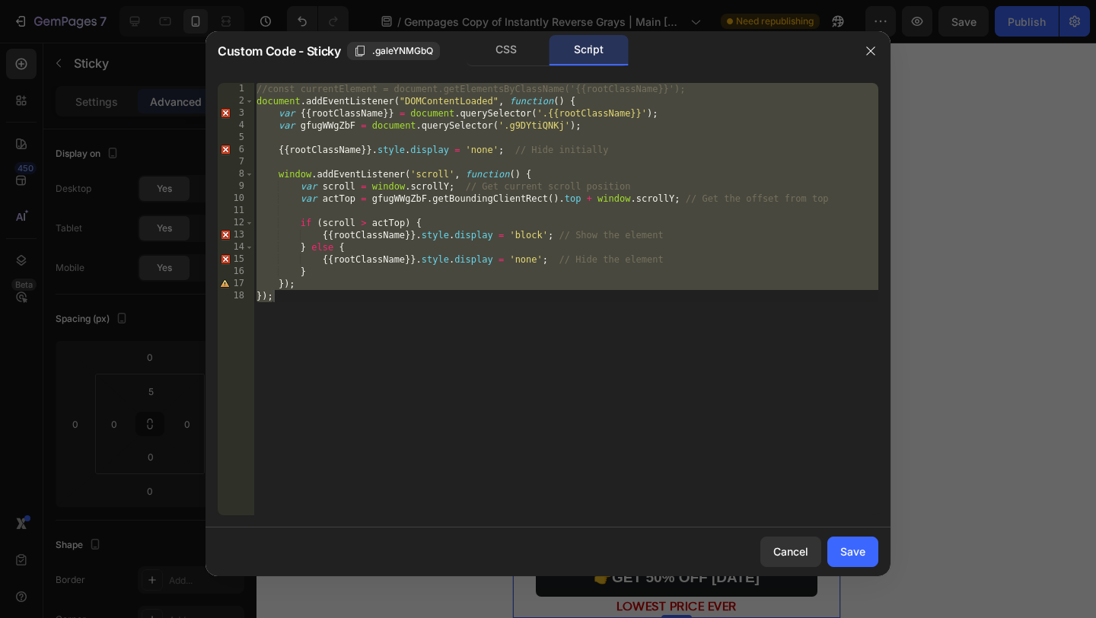
click at [544, 179] on div "//const currentElement = document.getElementsByClassName('{{rootClassName}}'); …" at bounding box center [566, 311] width 625 height 457
paste textarea
type textarea "});"
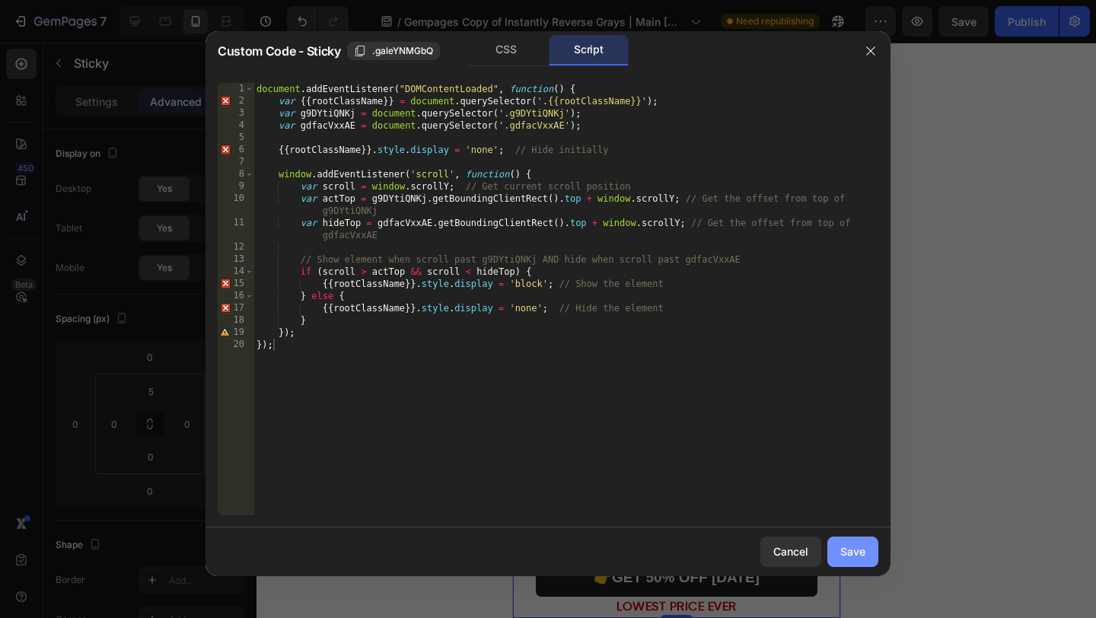
click at [855, 550] on div "Save" at bounding box center [853, 552] width 25 height 16
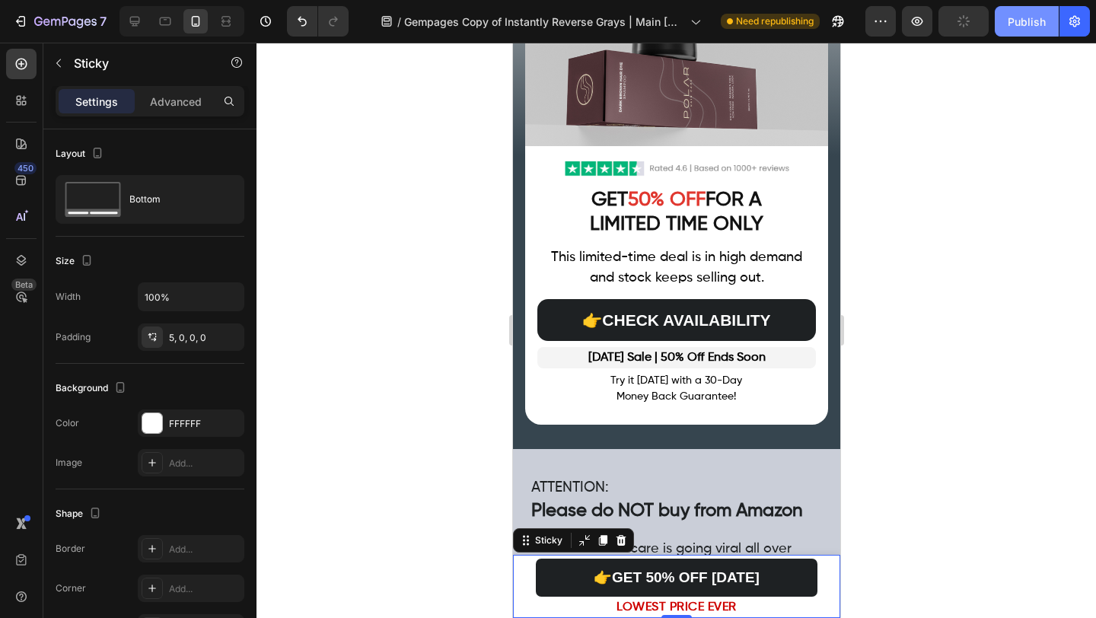
click at [1026, 29] on button "Publish" at bounding box center [1027, 21] width 64 height 30
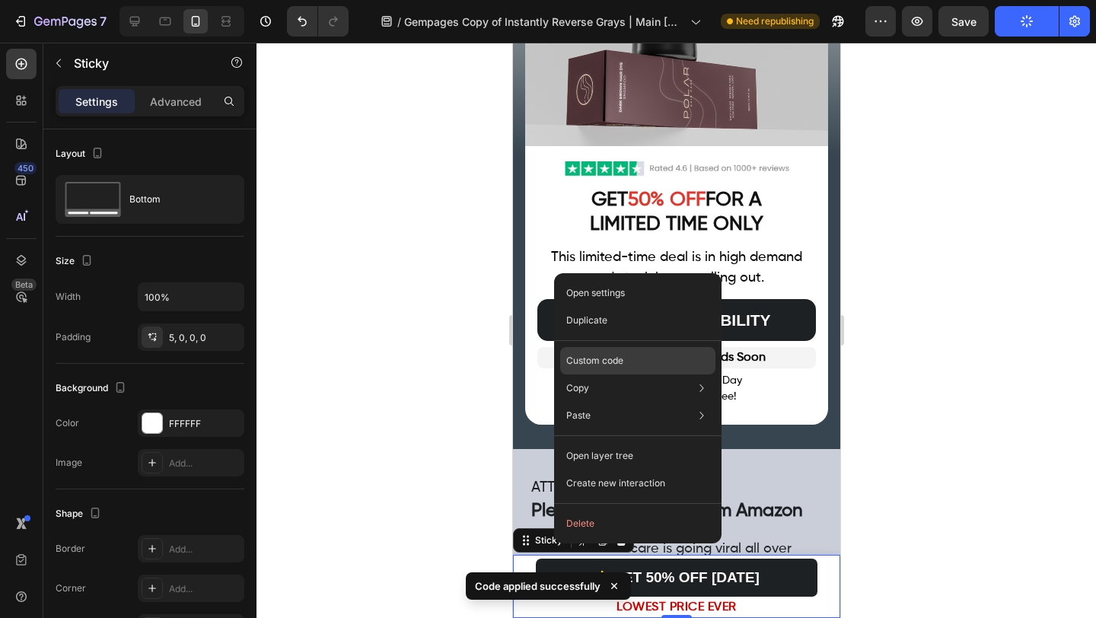
click at [605, 358] on p "Custom code" at bounding box center [594, 361] width 57 height 14
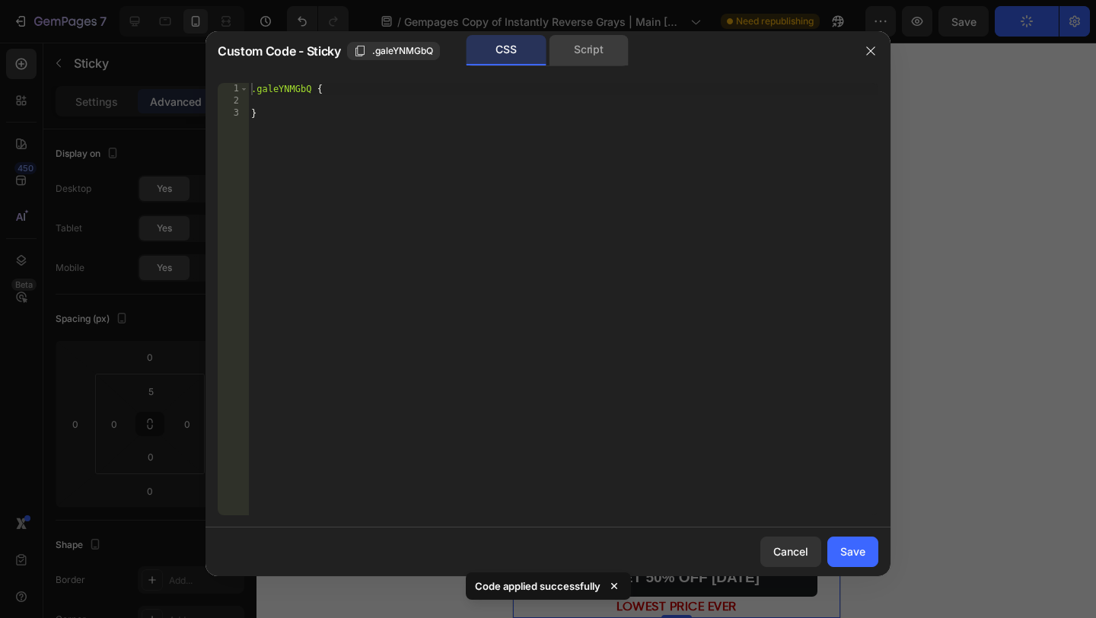
click at [589, 41] on div "Script" at bounding box center [589, 50] width 80 height 30
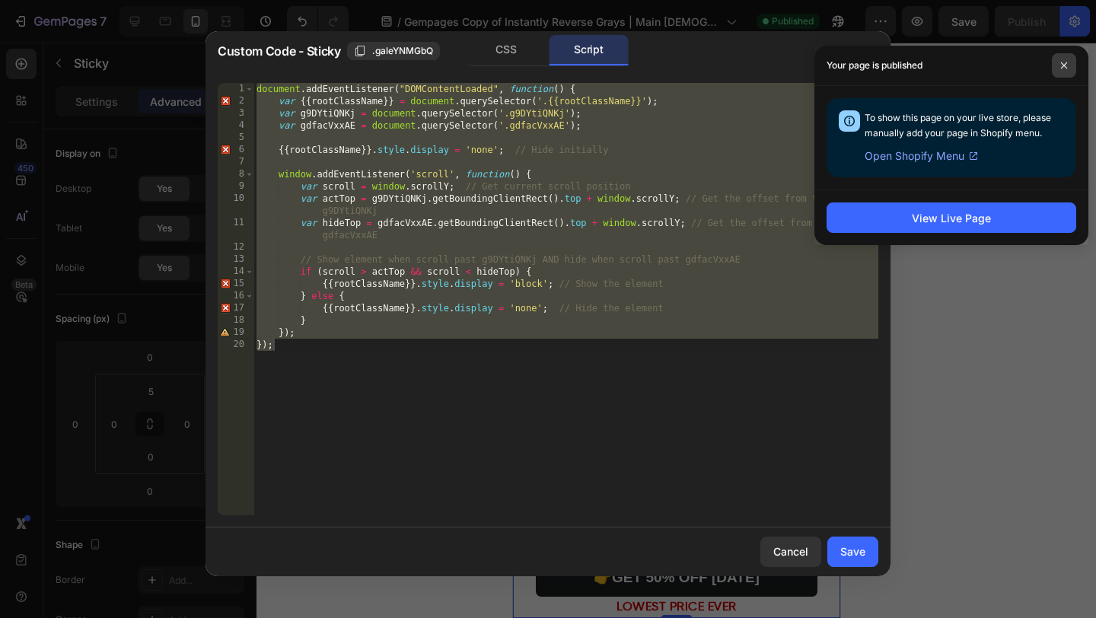
click at [1063, 65] on icon at bounding box center [1065, 66] width 8 height 8
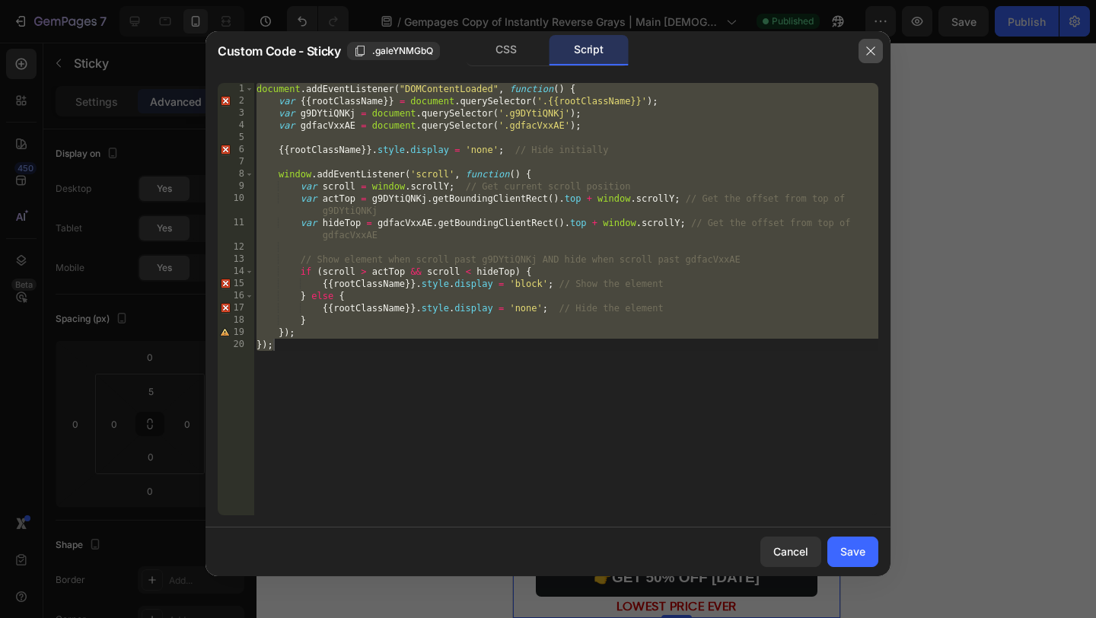
click at [870, 49] on icon "button" at bounding box center [871, 51] width 12 height 12
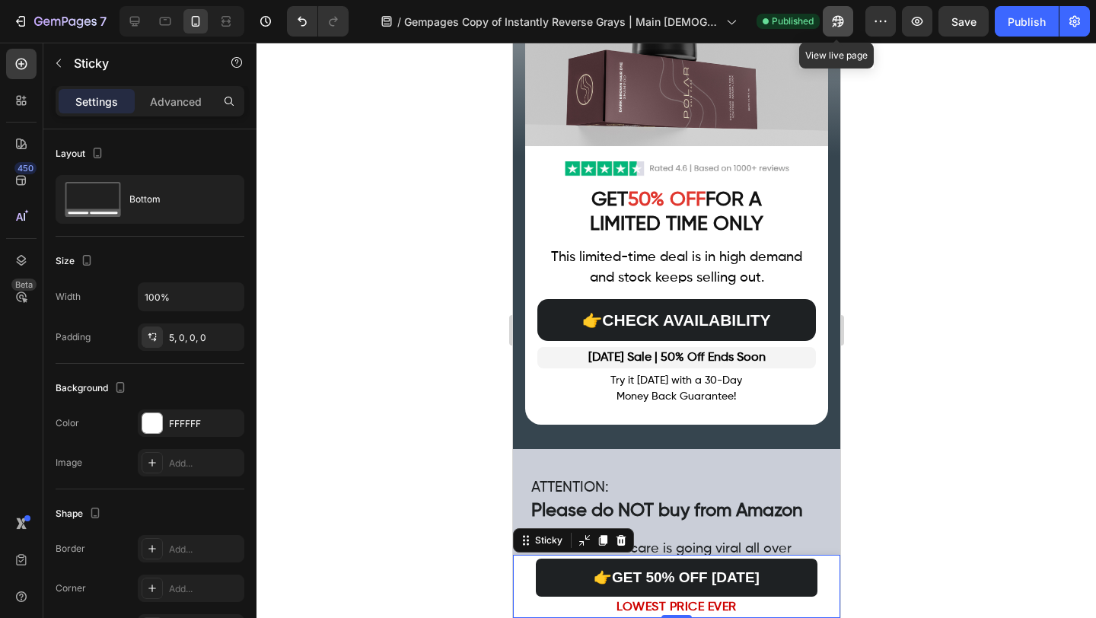
click at [833, 23] on icon "button" at bounding box center [835, 25] width 4 height 4
